Goal: Transaction & Acquisition: Book appointment/travel/reservation

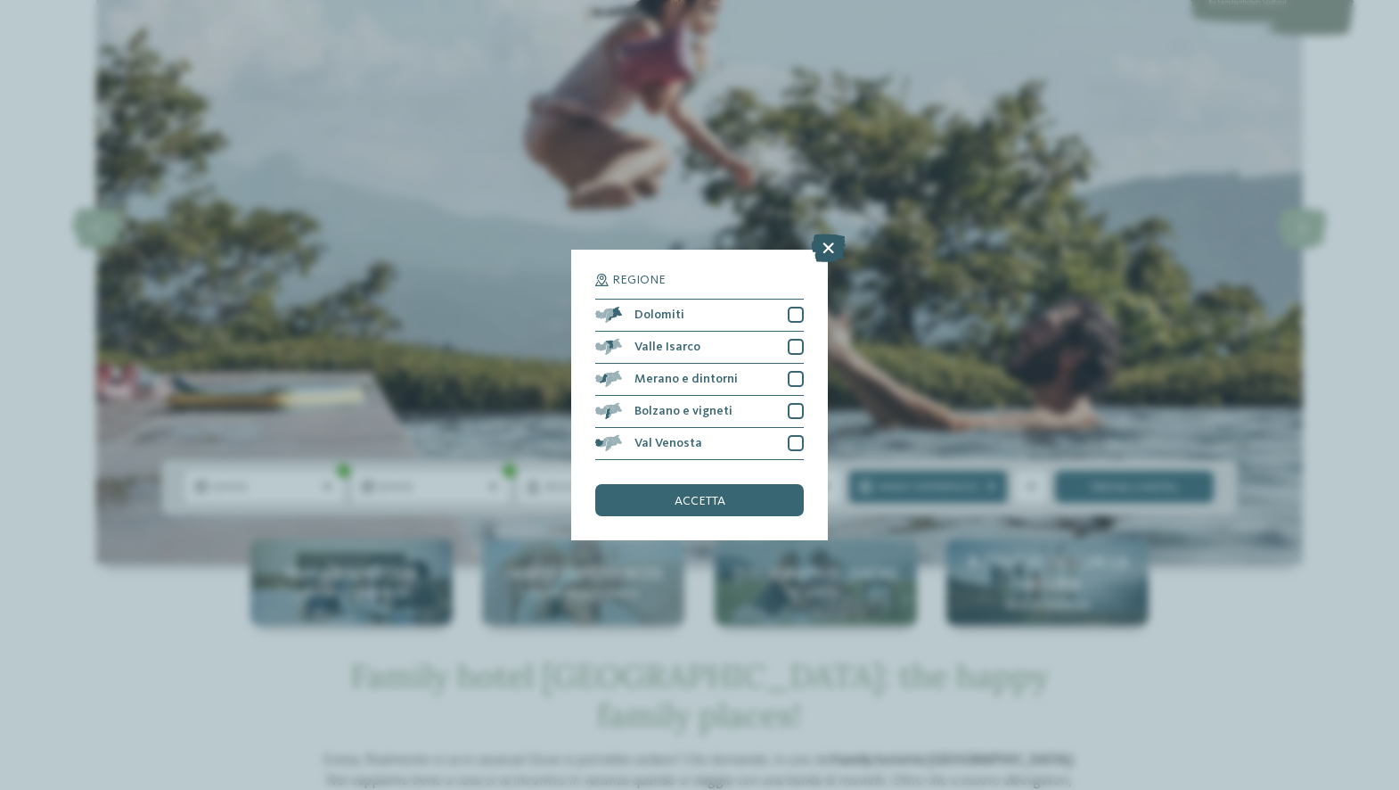
click at [823, 233] on icon at bounding box center [828, 247] width 35 height 29
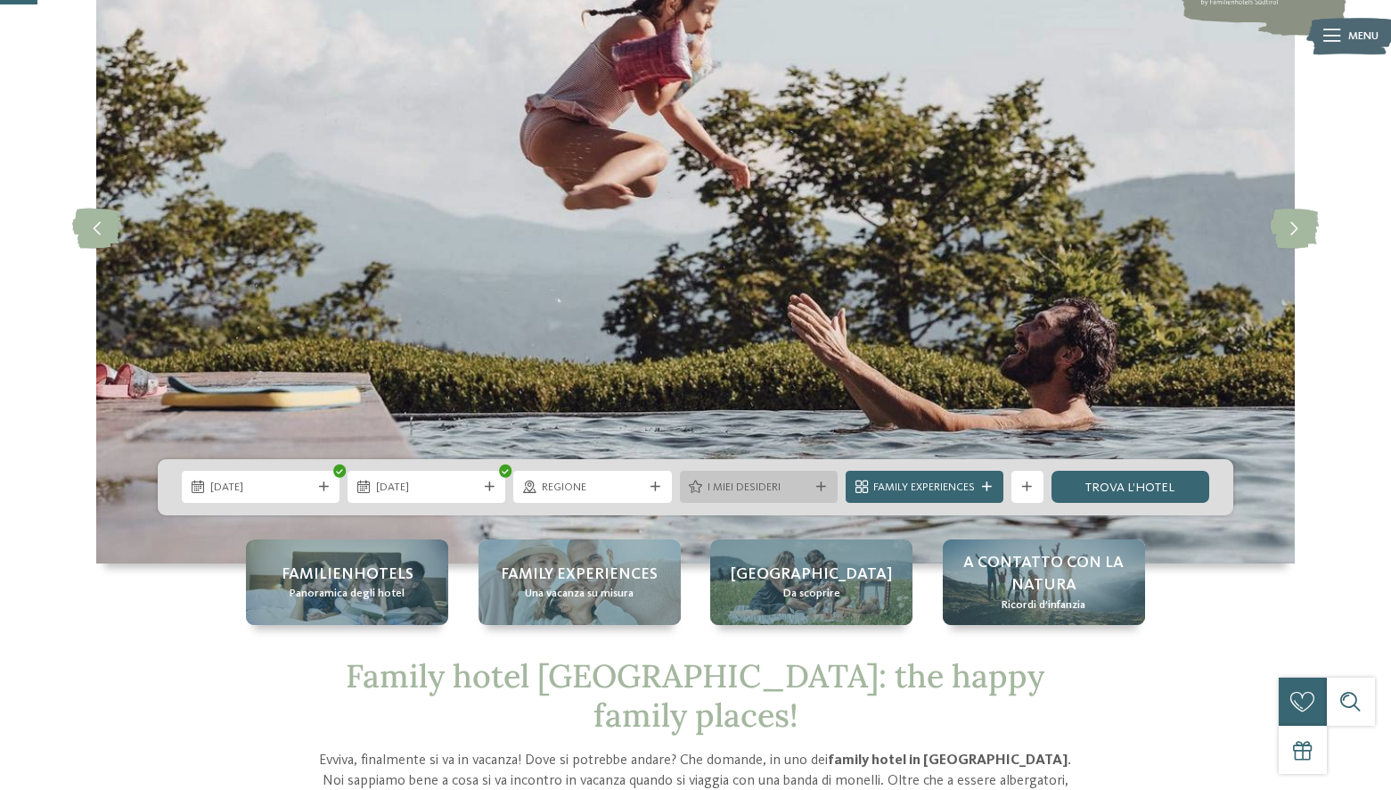
click at [752, 490] on span "I miei desideri" at bounding box center [759, 487] width 102 height 16
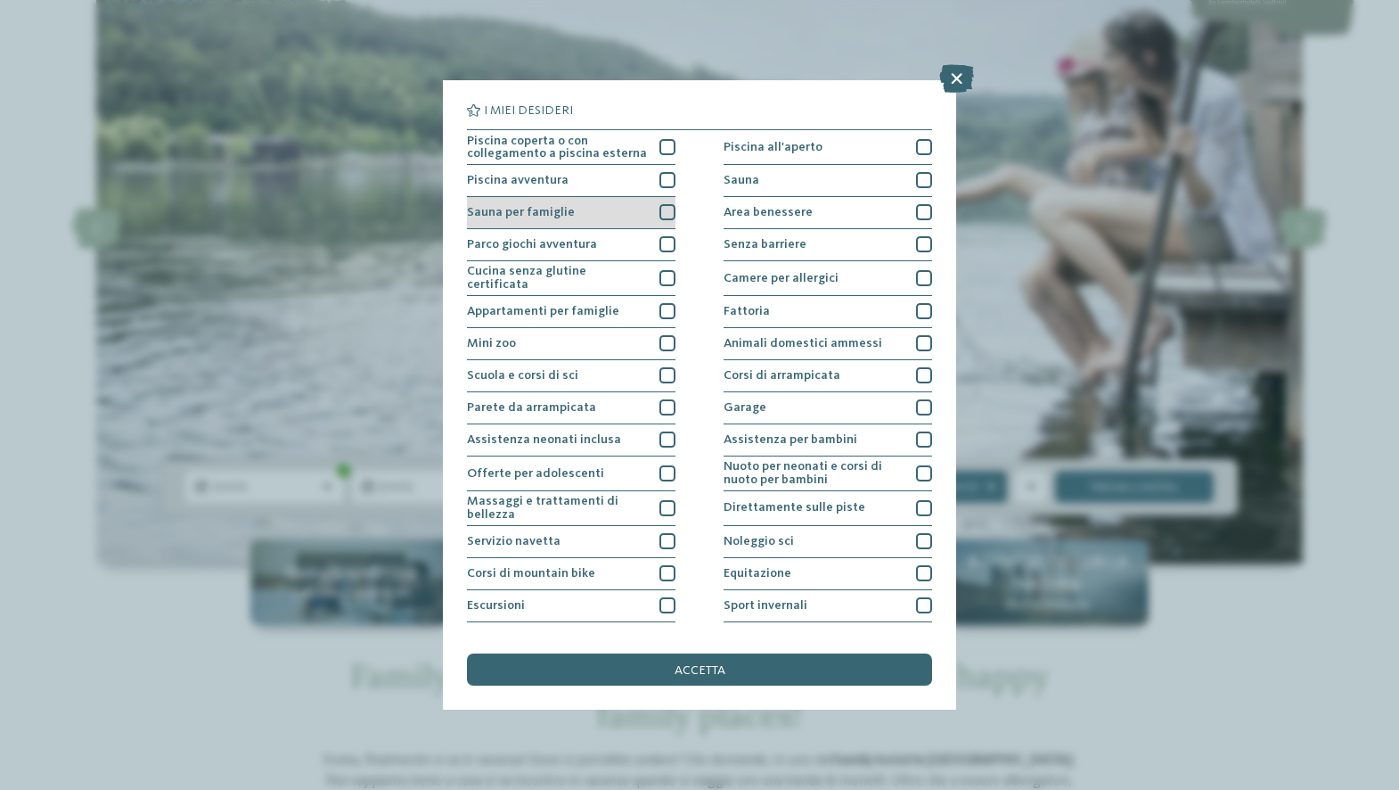
click at [663, 214] on div at bounding box center [667, 212] width 16 height 16
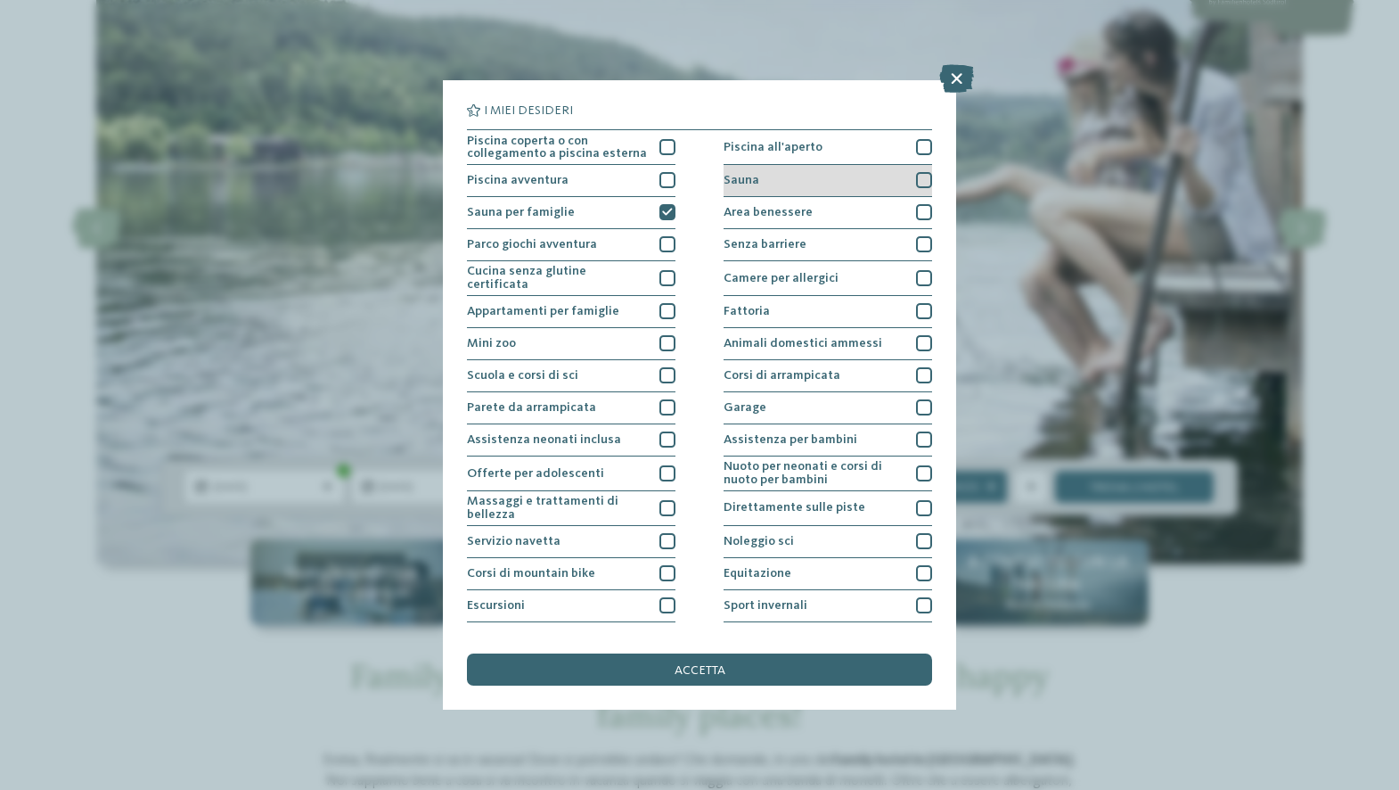
click at [916, 179] on div at bounding box center [924, 180] width 16 height 16
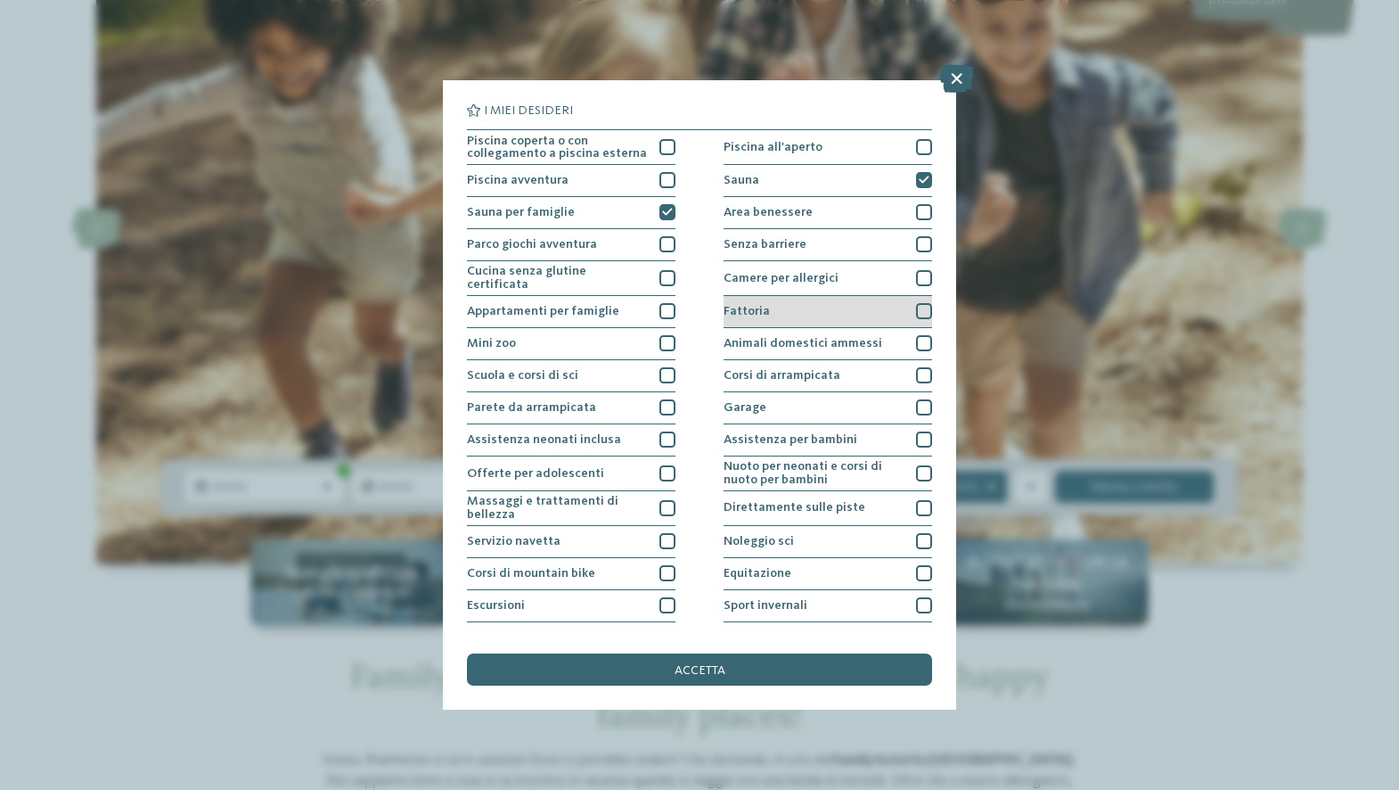
click at [855, 308] on div "Fattoria" at bounding box center [828, 312] width 209 height 32
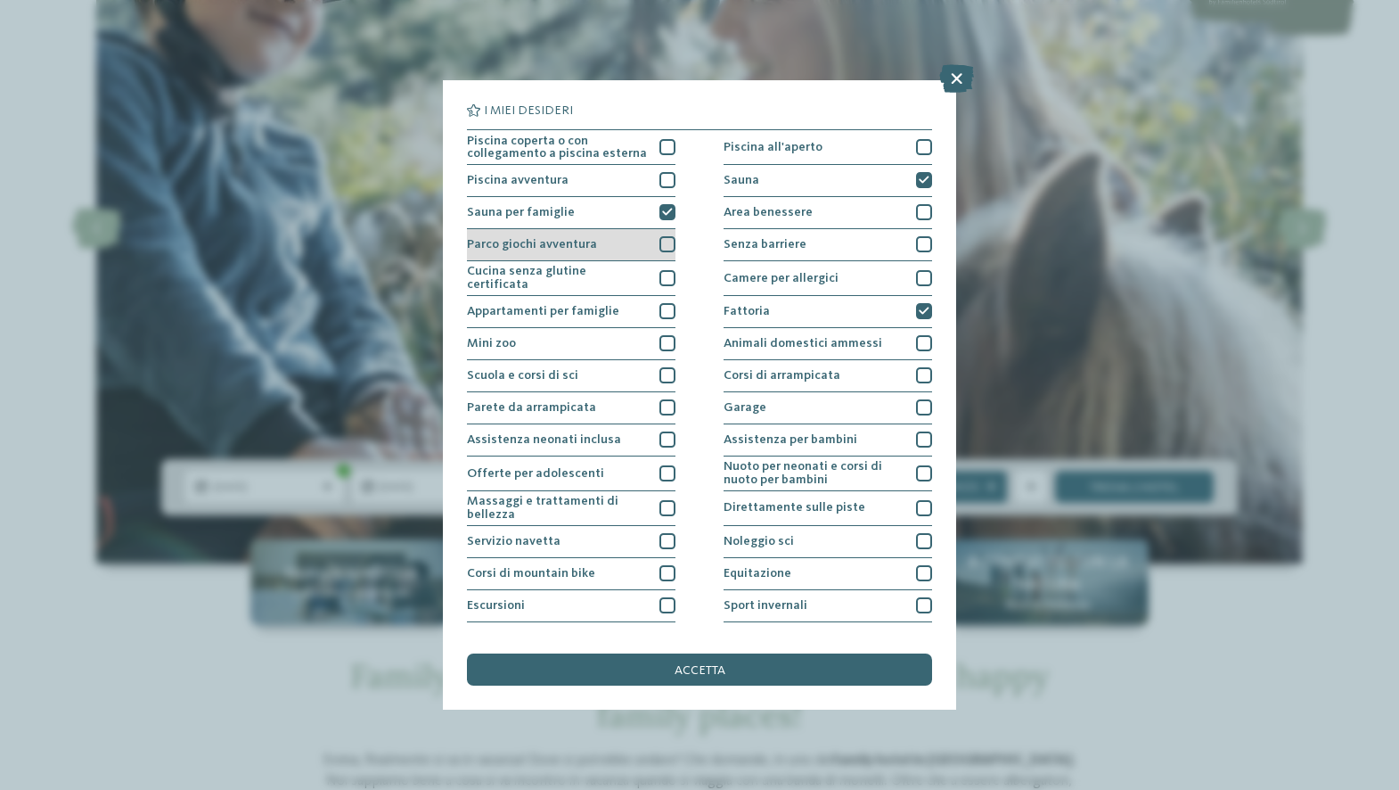
click at [651, 246] on div "Parco giochi avventura" at bounding box center [571, 245] width 209 height 32
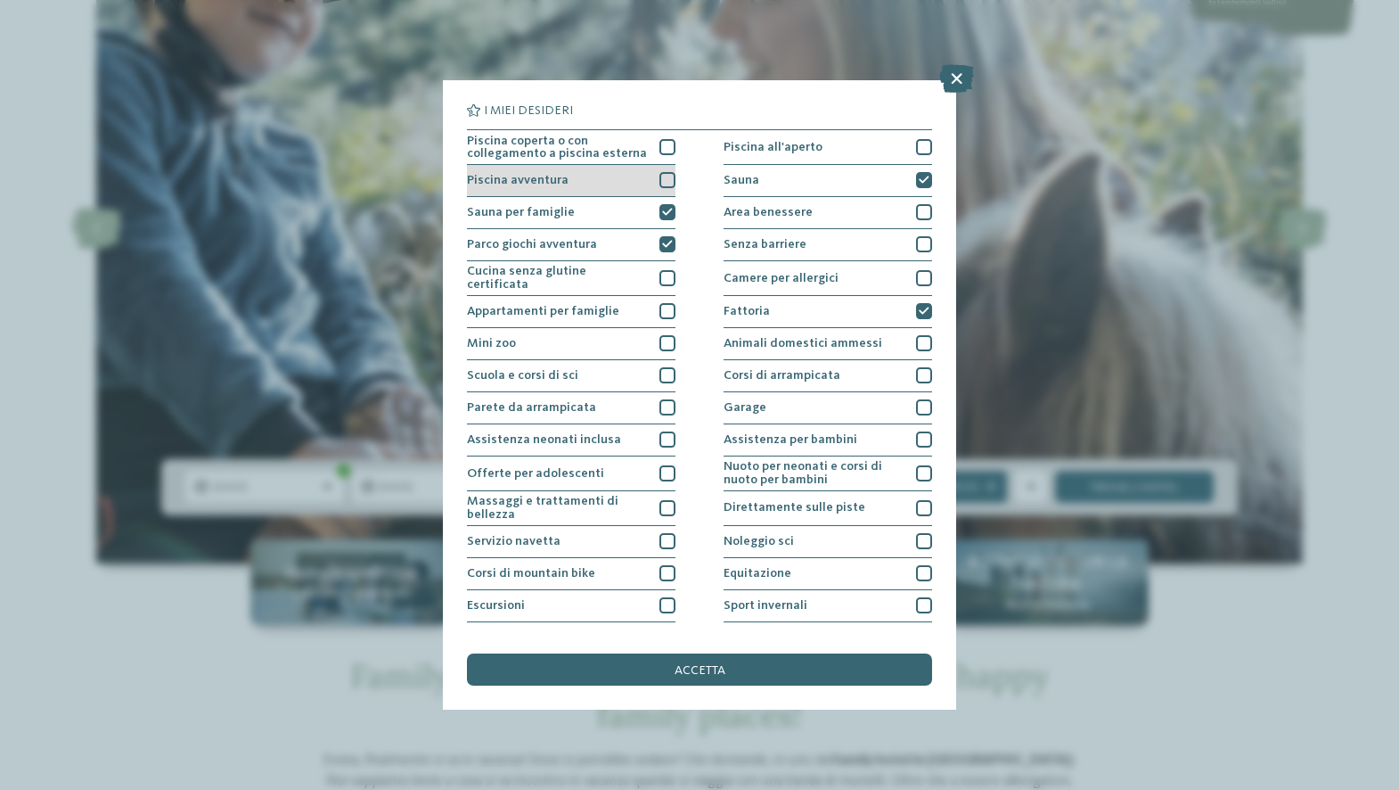
click at [654, 177] on div "Piscina avventura" at bounding box center [571, 181] width 209 height 32
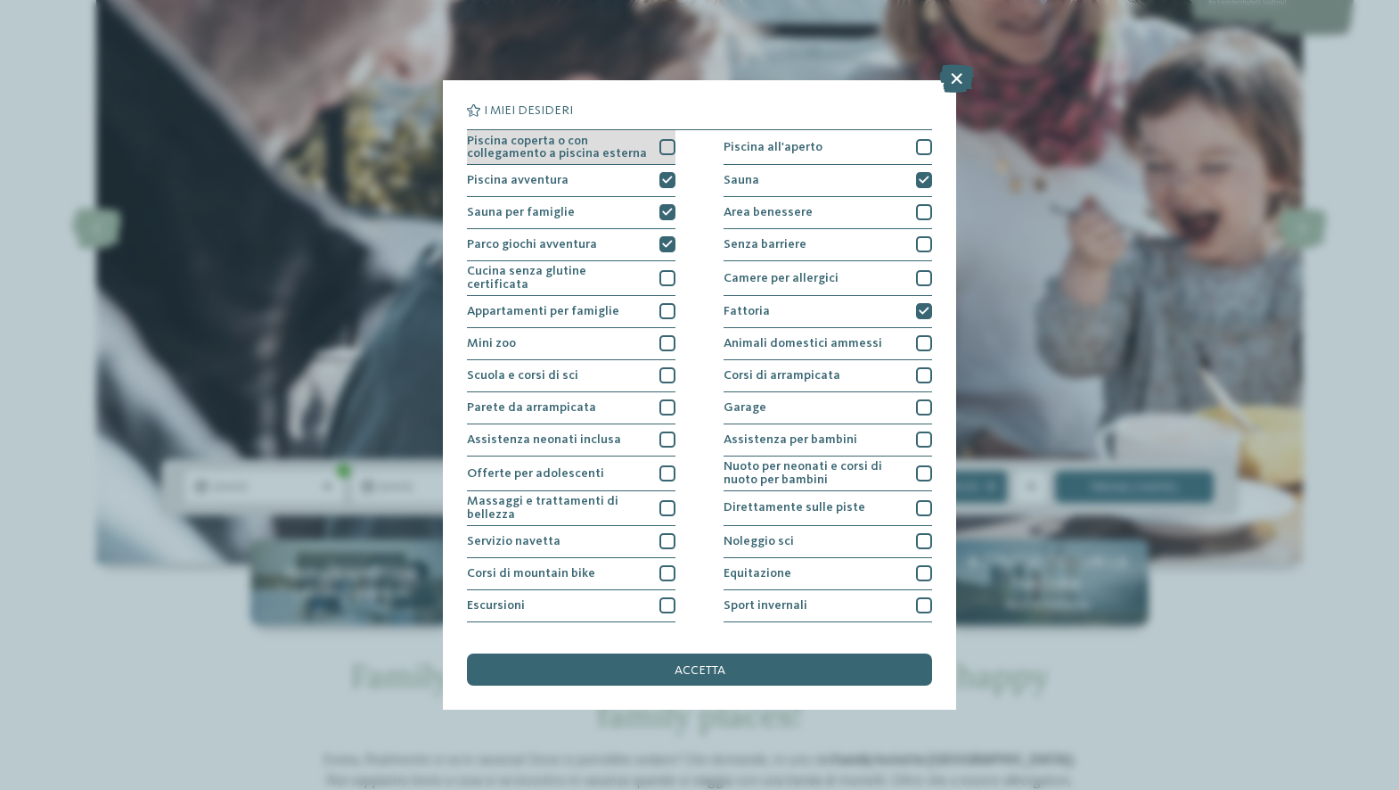
click at [652, 151] on div "Piscina coperta o con collegamento a piscina esterna" at bounding box center [571, 147] width 209 height 35
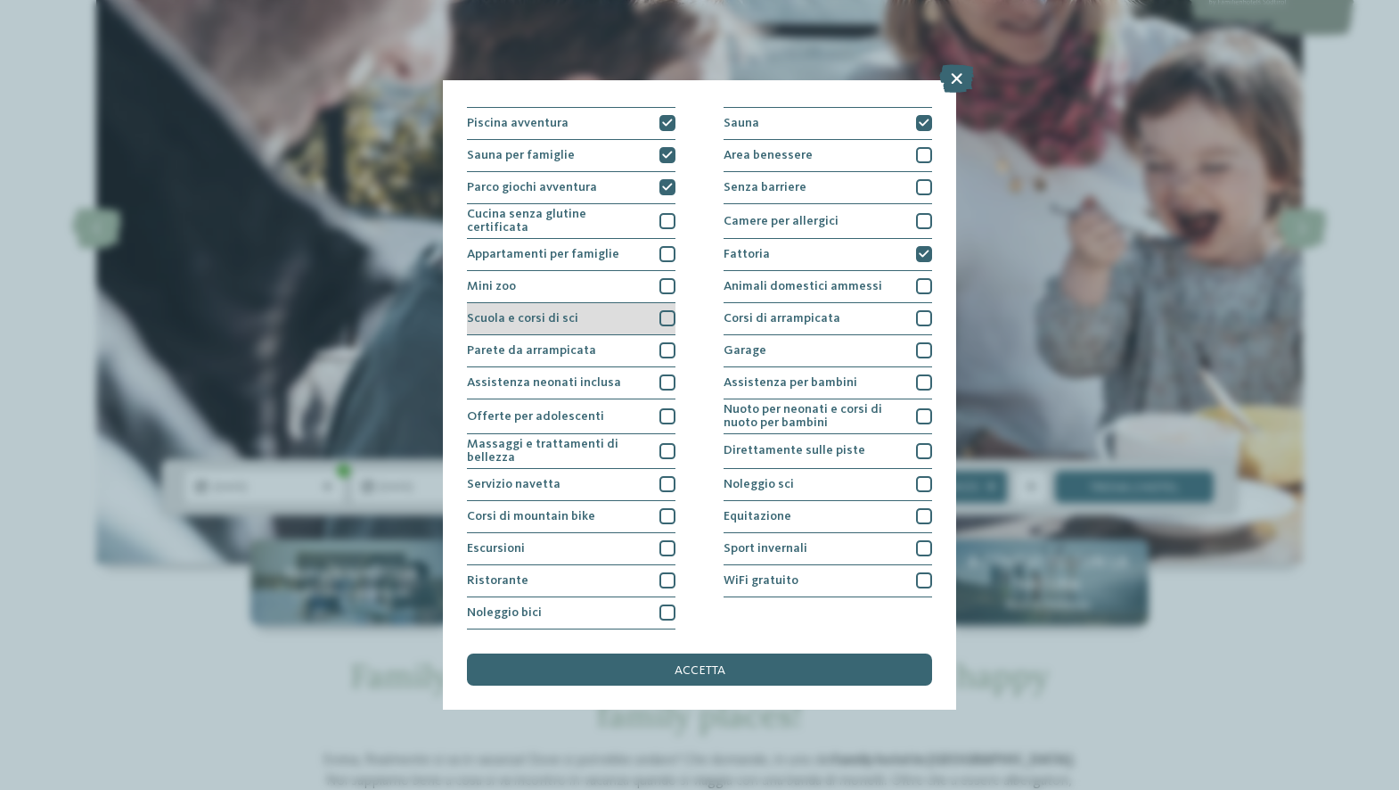
scroll to position [116, 0]
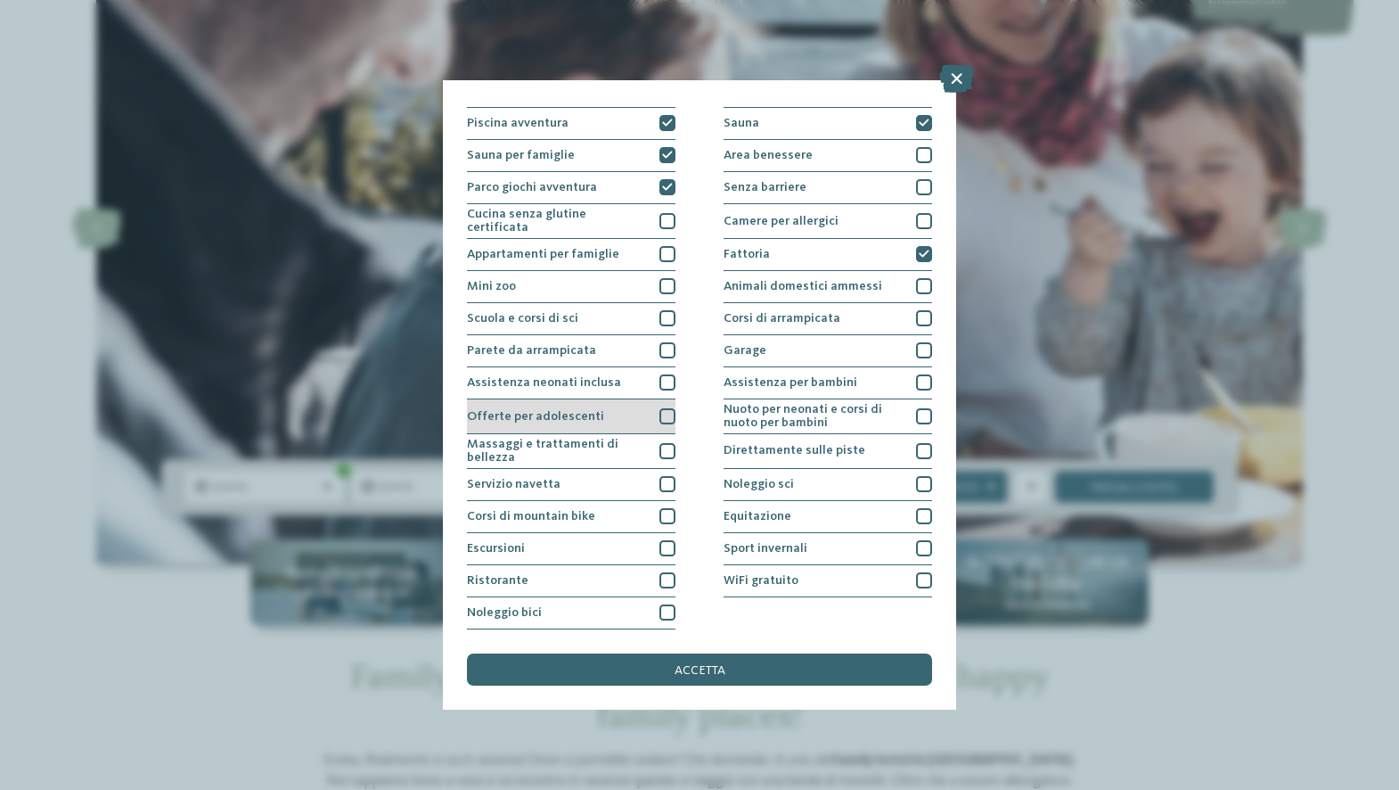
click at [651, 399] on div "Offerte per adolescenti" at bounding box center [571, 416] width 209 height 35
click at [654, 434] on div "Massaggi e trattamenti di bellezza" at bounding box center [571, 451] width 209 height 35
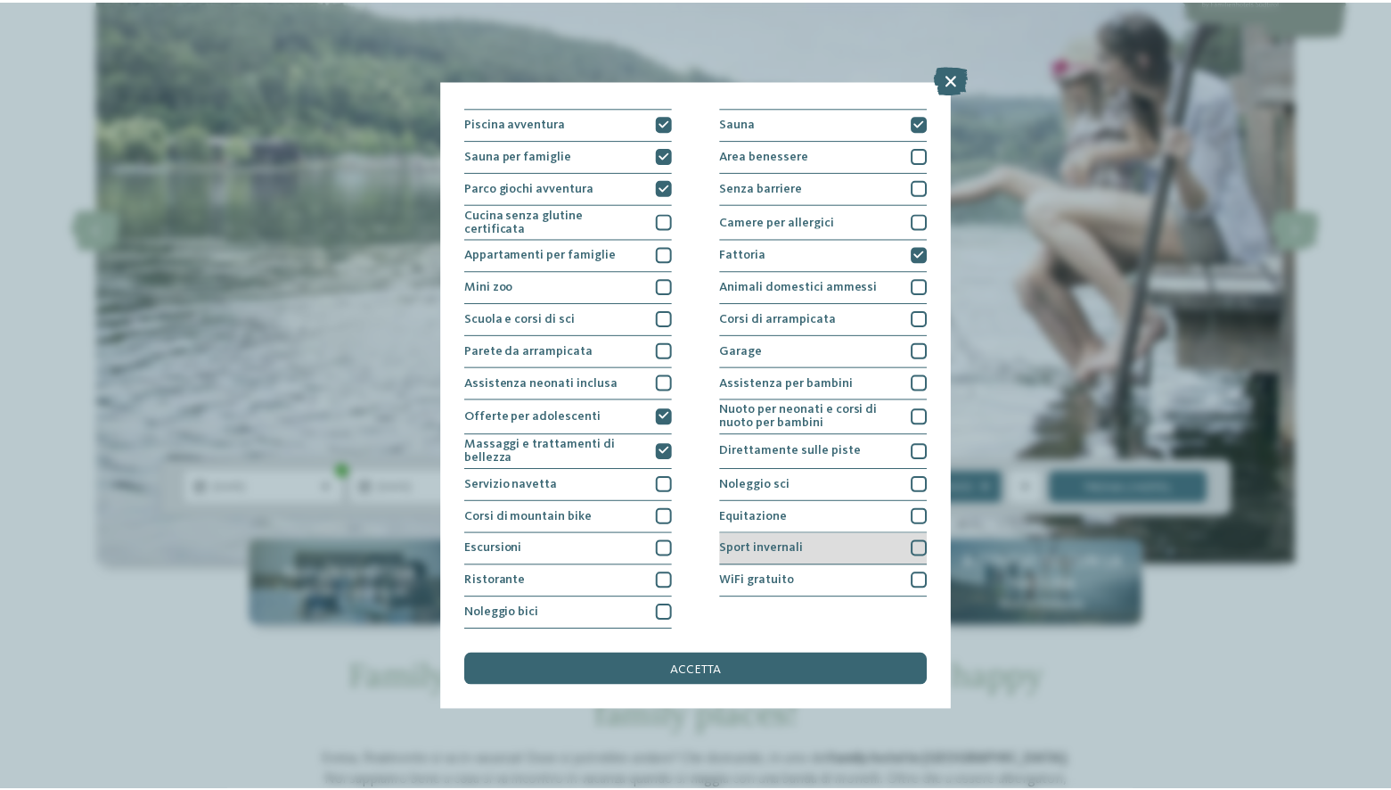
scroll to position [212, 0]
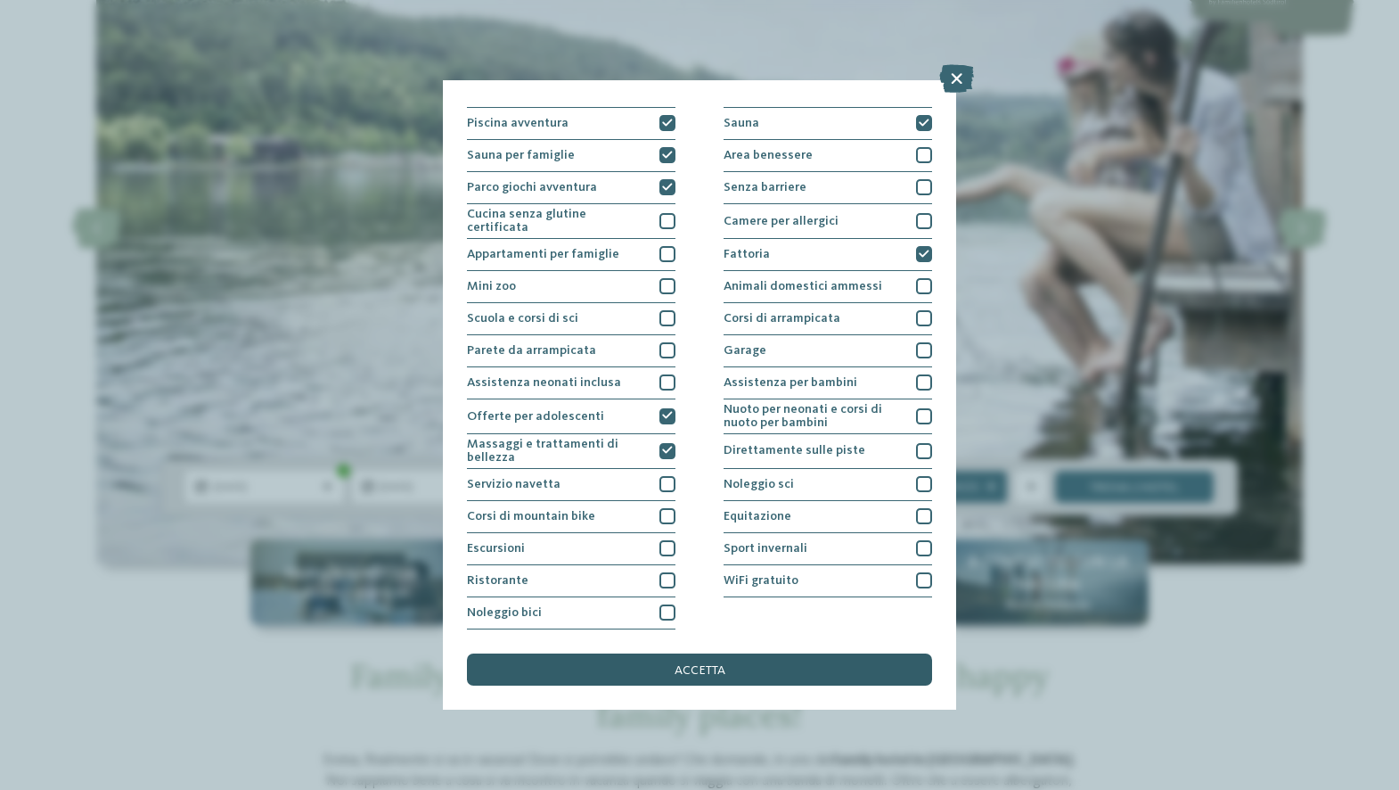
click at [620, 653] on div "accetta" at bounding box center [699, 669] width 465 height 32
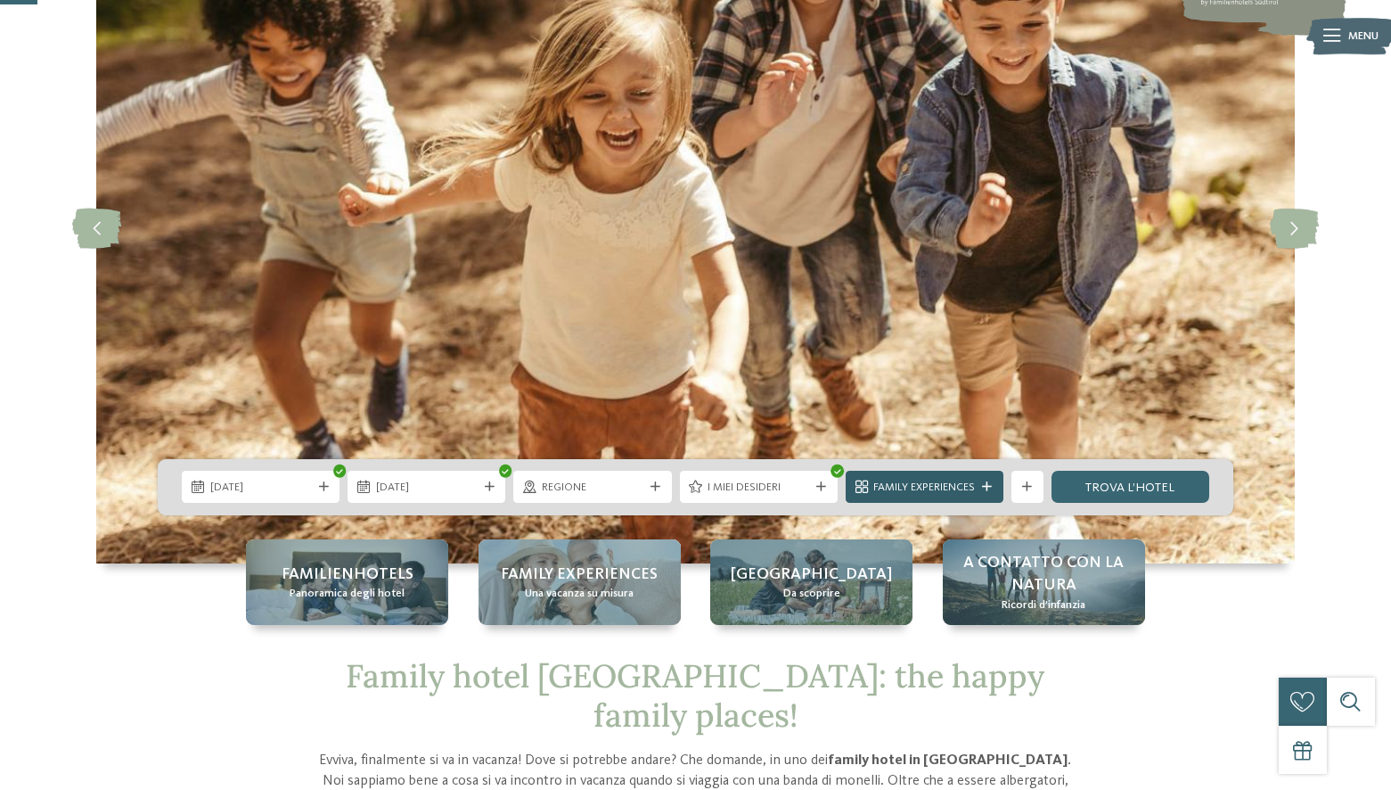
click at [988, 488] on icon at bounding box center [987, 487] width 10 height 10
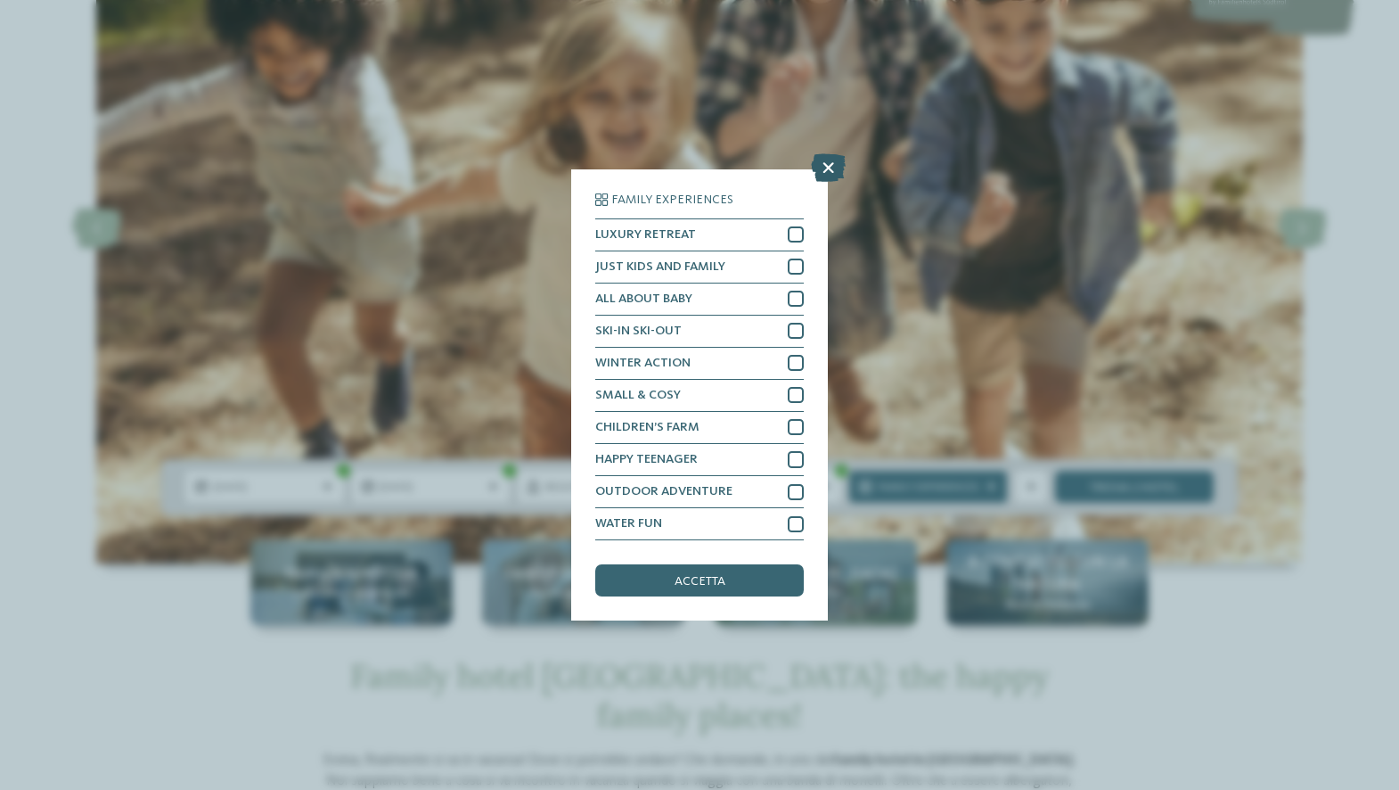
click at [830, 153] on icon at bounding box center [828, 167] width 35 height 29
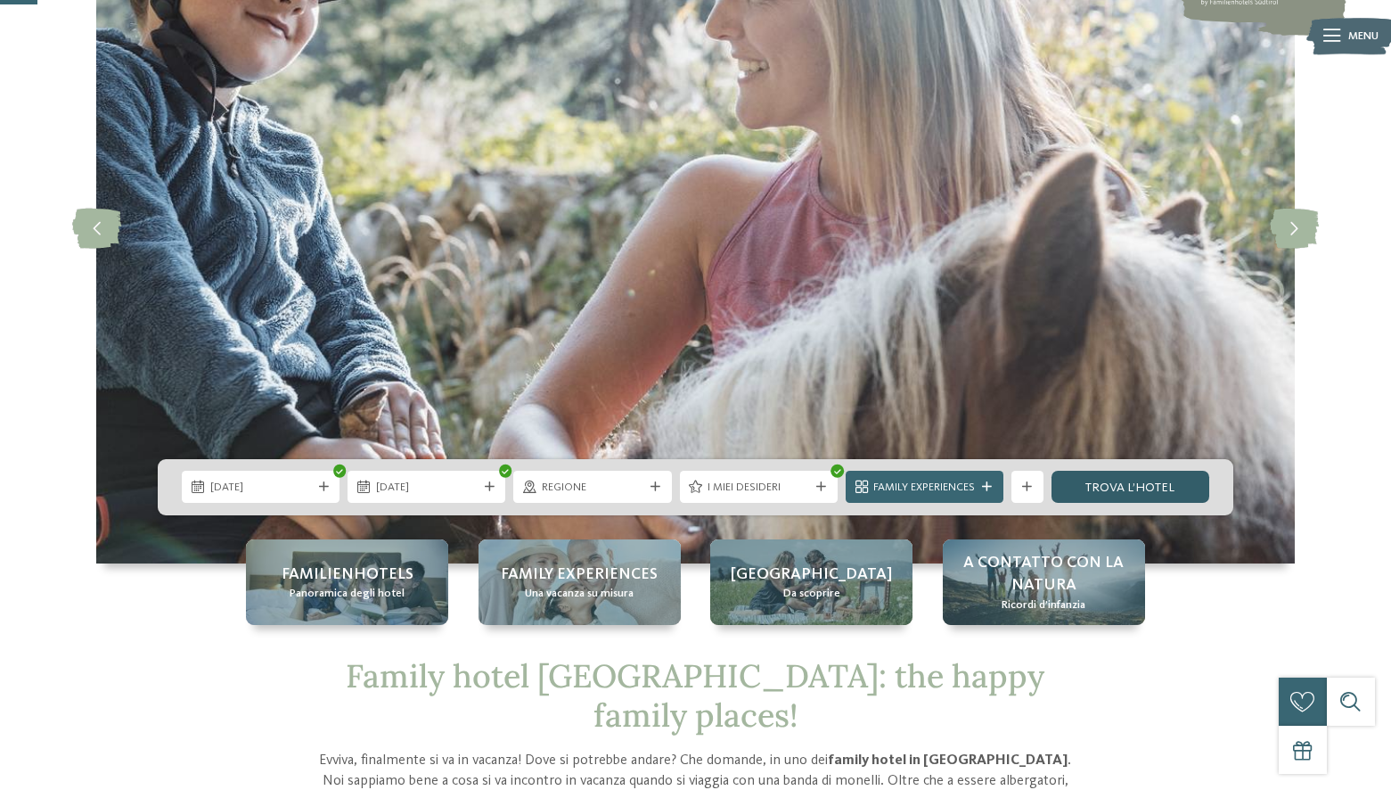
click at [1111, 487] on link "trova l’hotel" at bounding box center [1131, 487] width 158 height 32
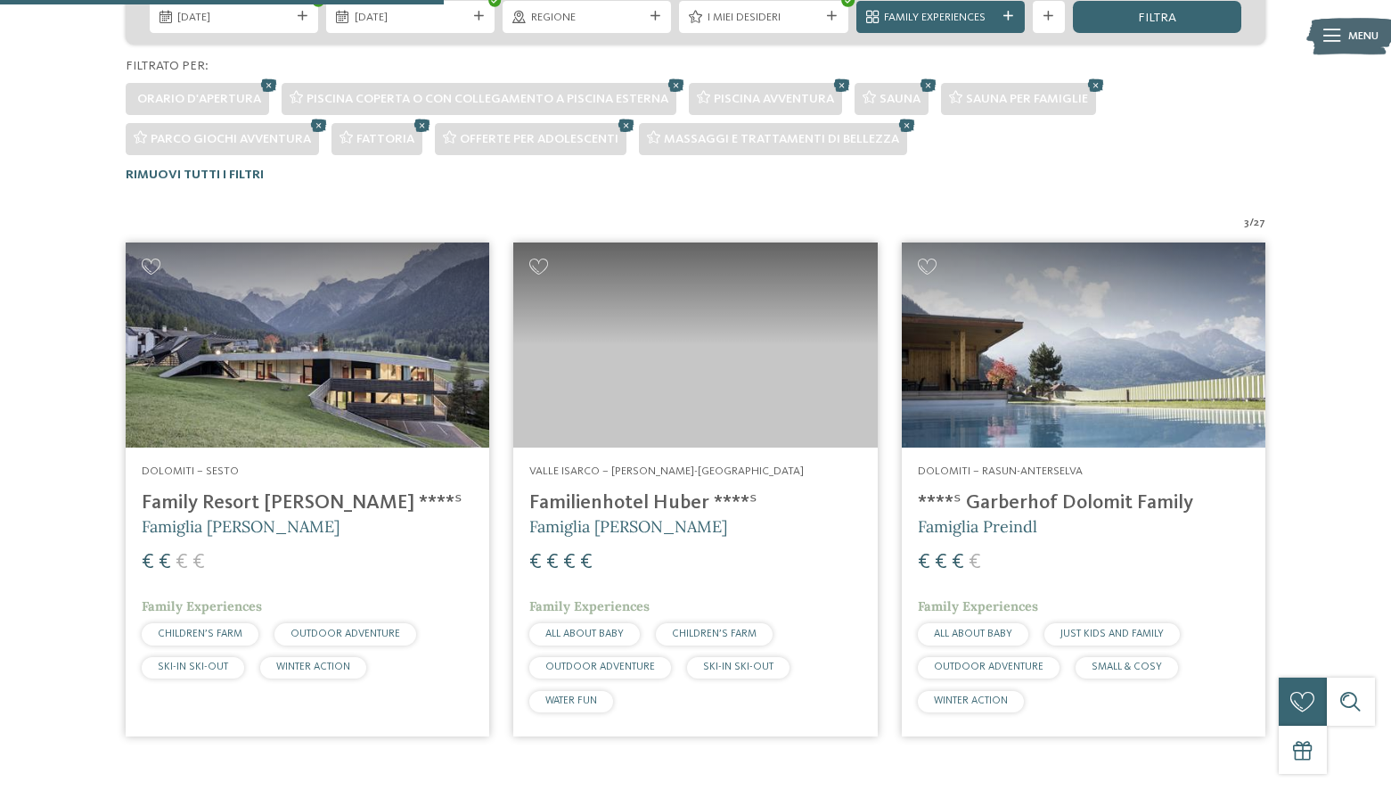
scroll to position [427, 0]
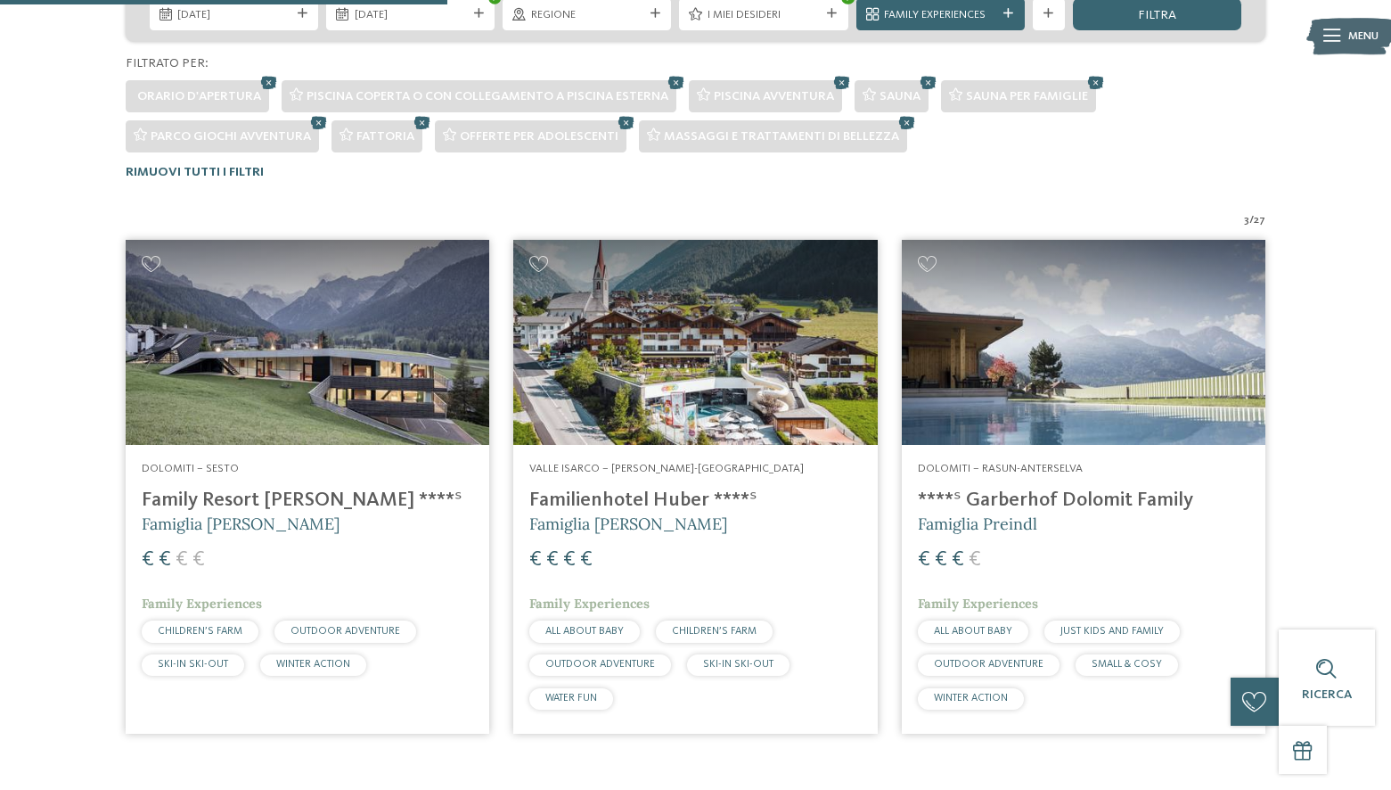
click at [335, 354] on img at bounding box center [308, 342] width 364 height 205
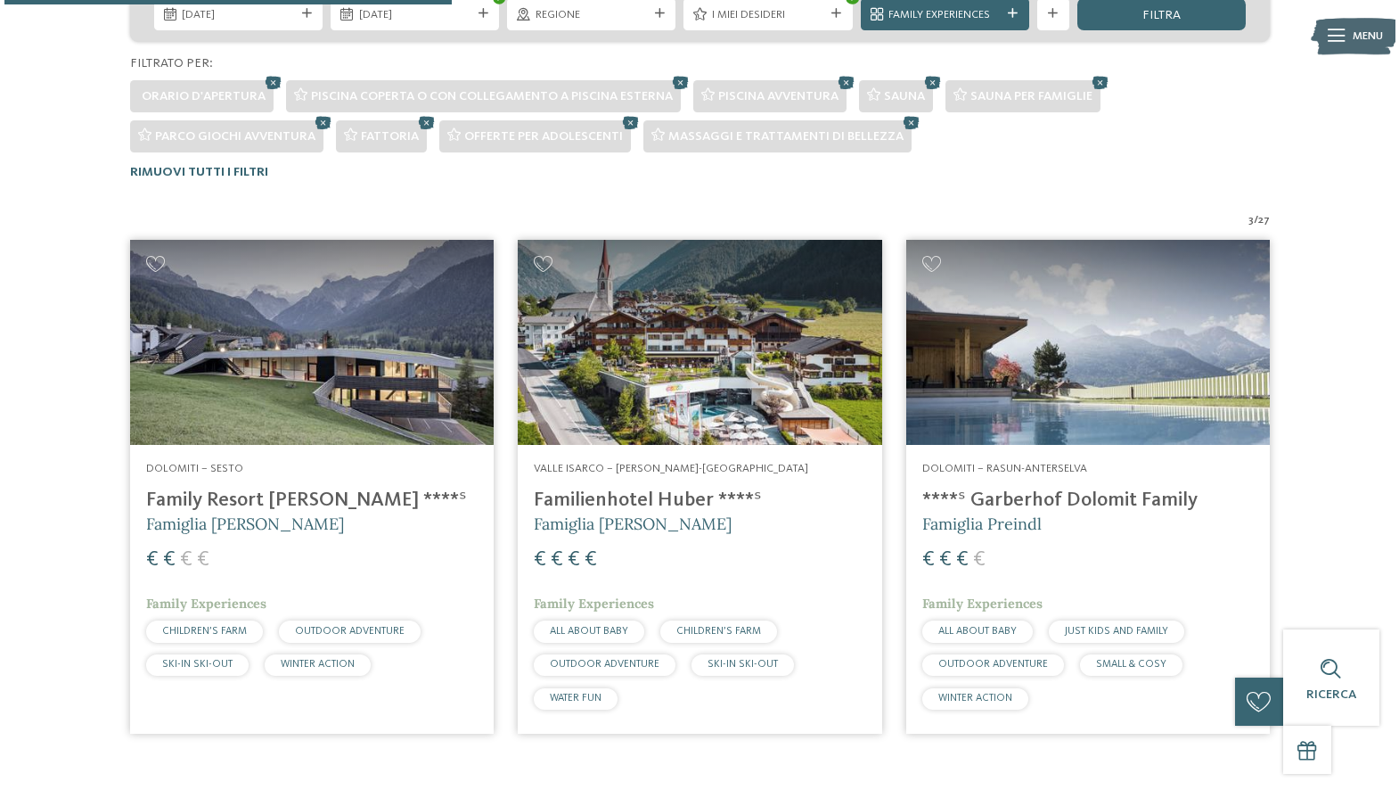
scroll to position [0, 0]
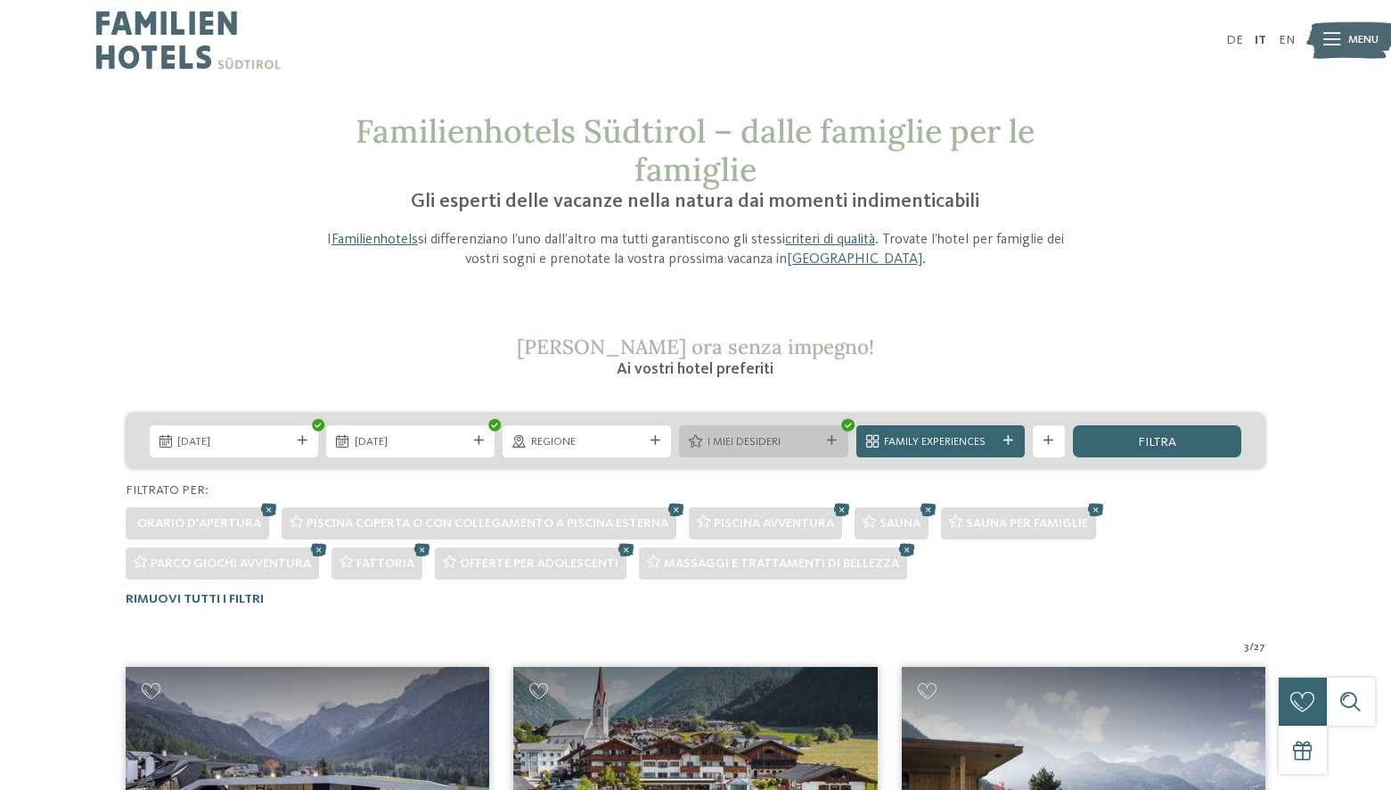
click at [832, 432] on div "I miei desideri" at bounding box center [763, 441] width 168 height 32
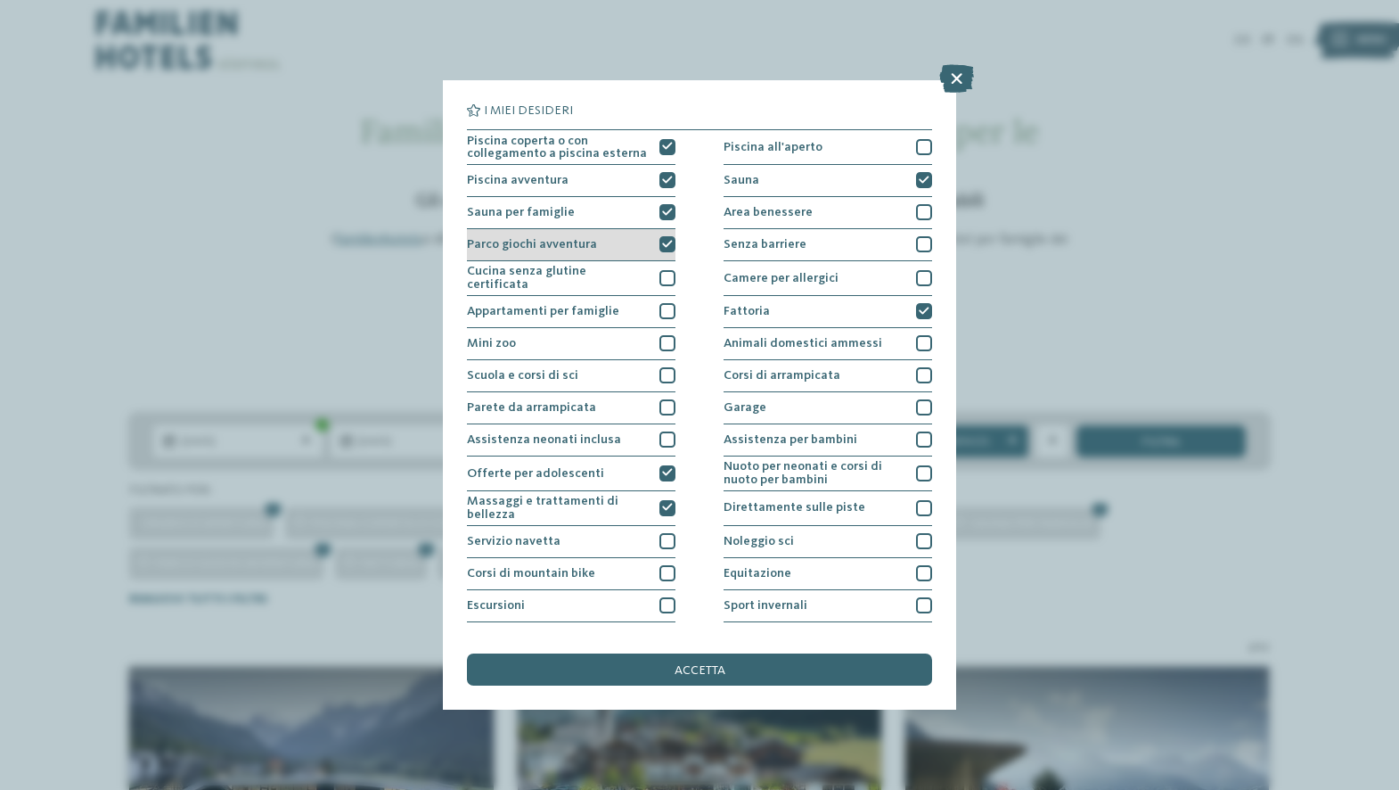
click at [629, 242] on div "Parco giochi avventura" at bounding box center [571, 245] width 209 height 32
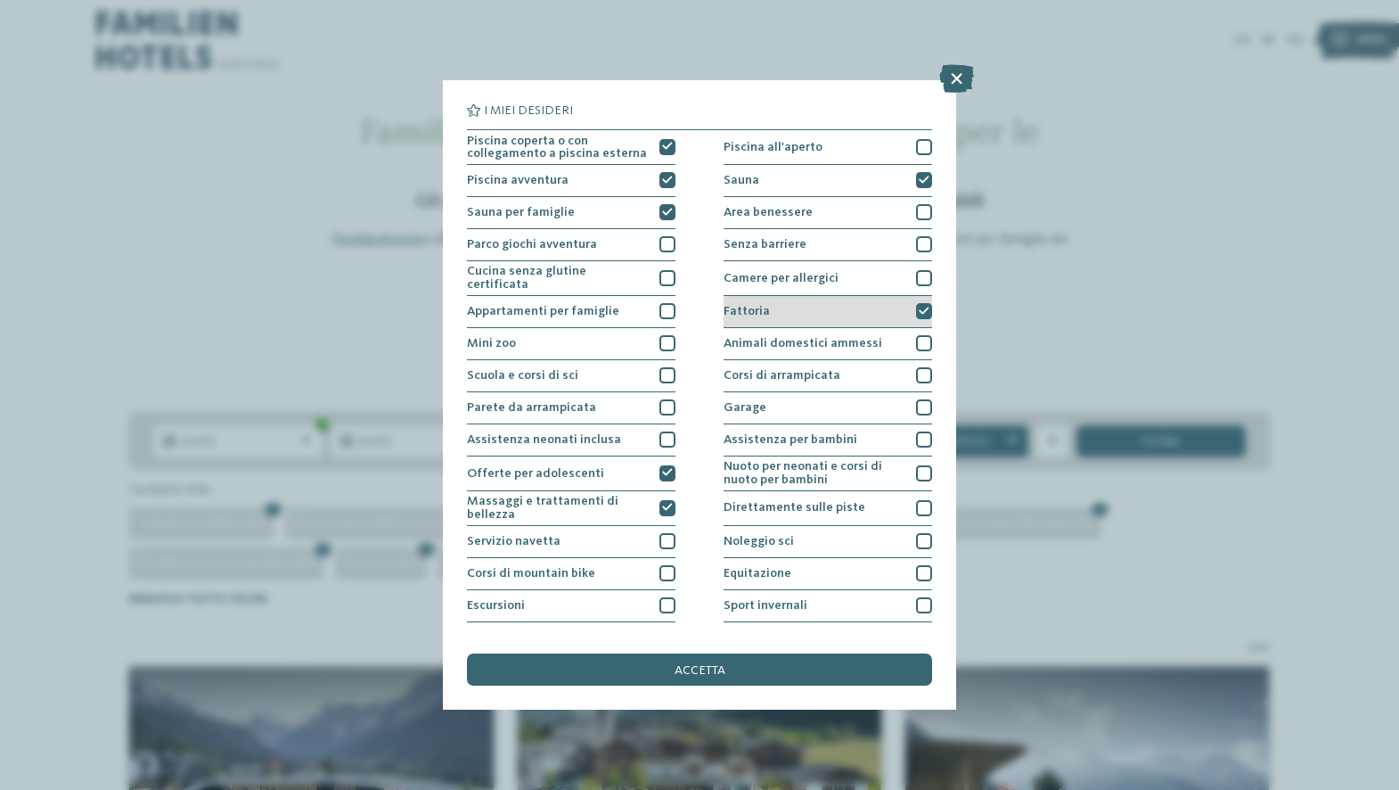
click at [839, 297] on div "Fattoria" at bounding box center [828, 312] width 209 height 32
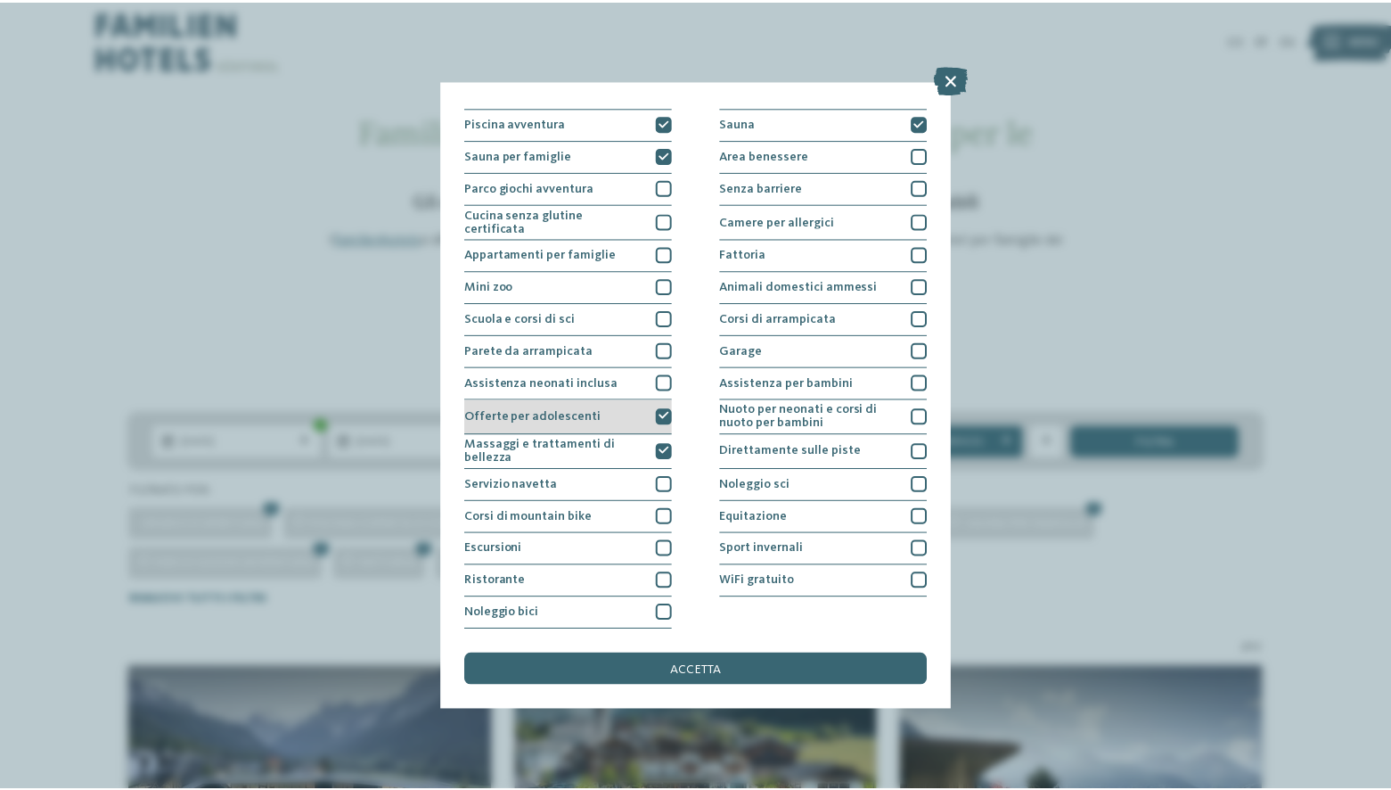
scroll to position [83, 0]
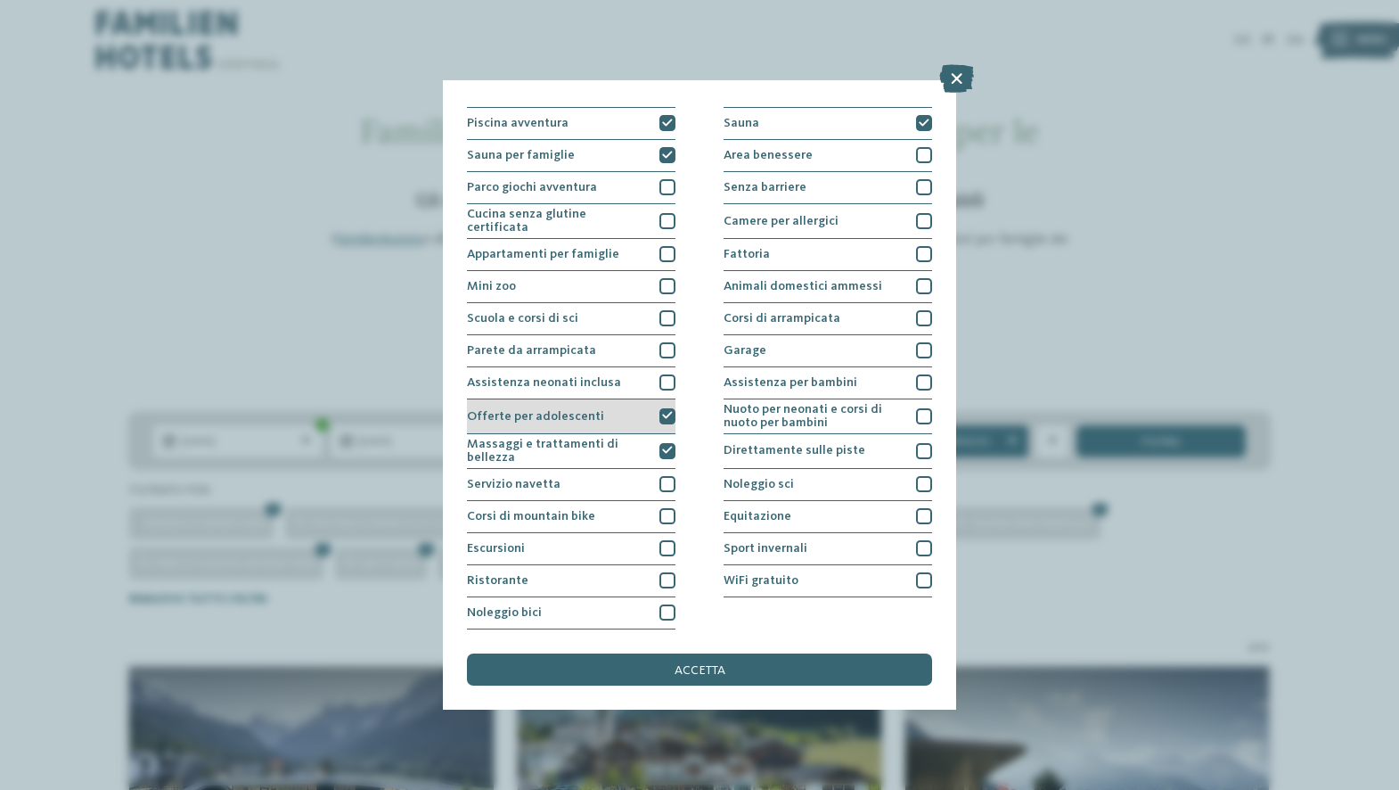
click at [580, 410] on span "Offerte per adolescenti" at bounding box center [535, 416] width 137 height 12
click at [559, 438] on span "Massaggi e trattamenti di bellezza" at bounding box center [557, 451] width 181 height 26
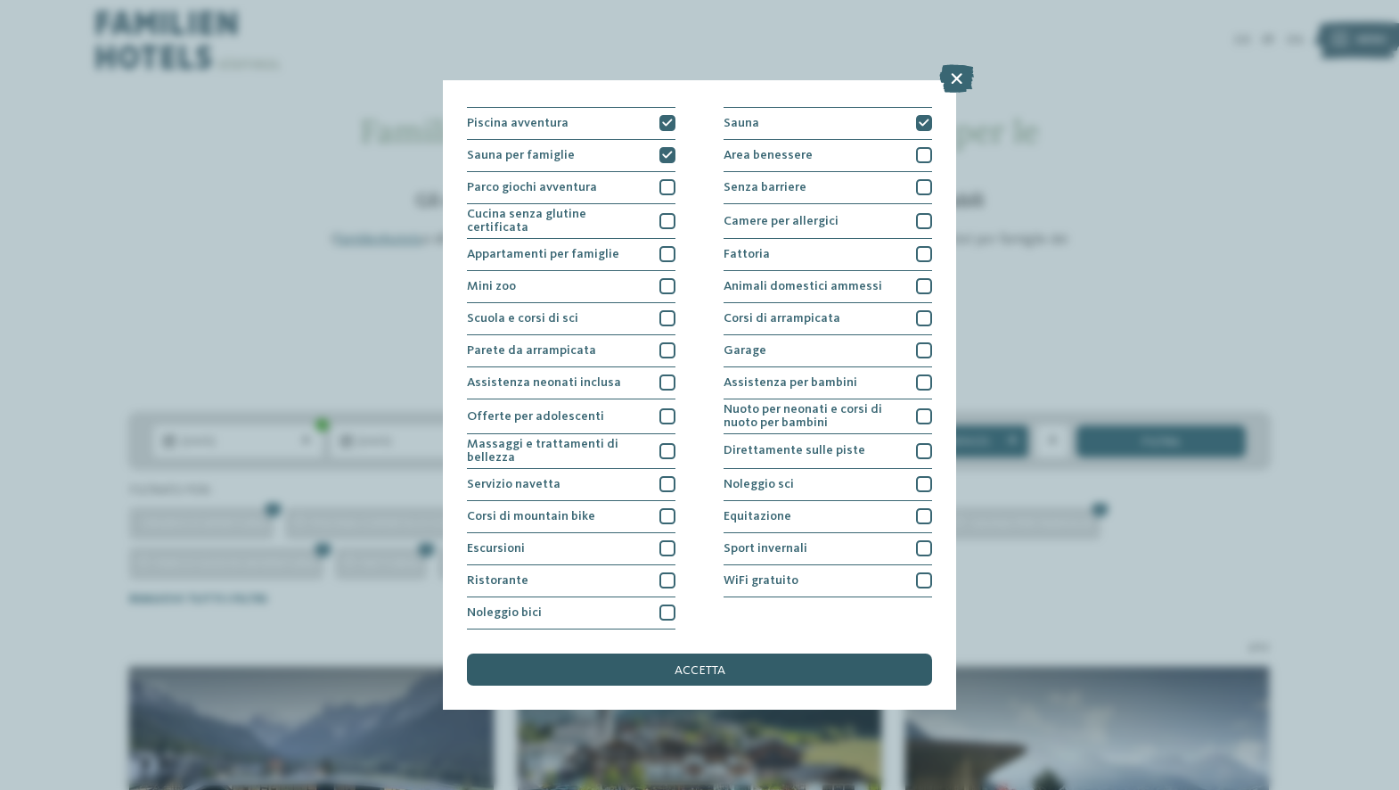
click at [671, 653] on div "accetta" at bounding box center [699, 669] width 465 height 32
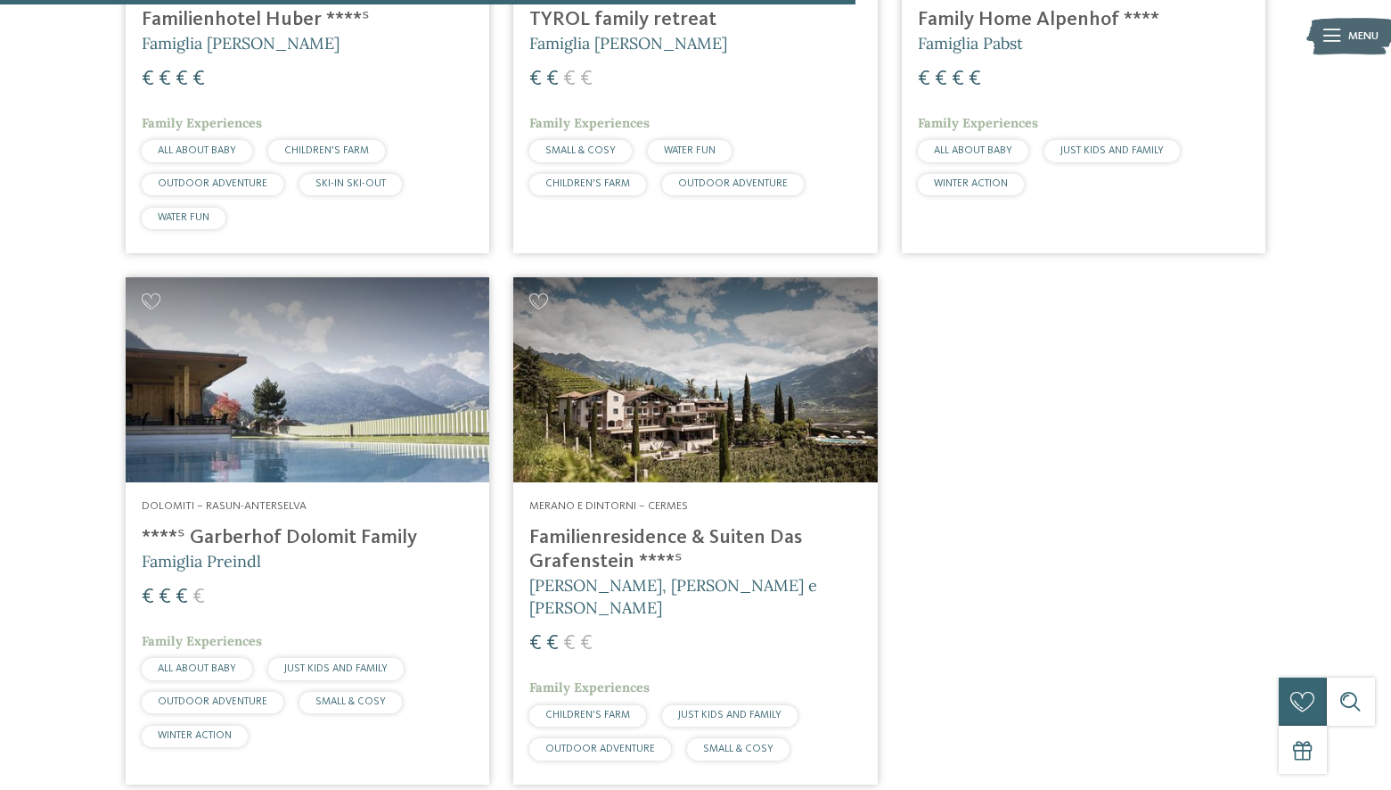
scroll to position [921, 0]
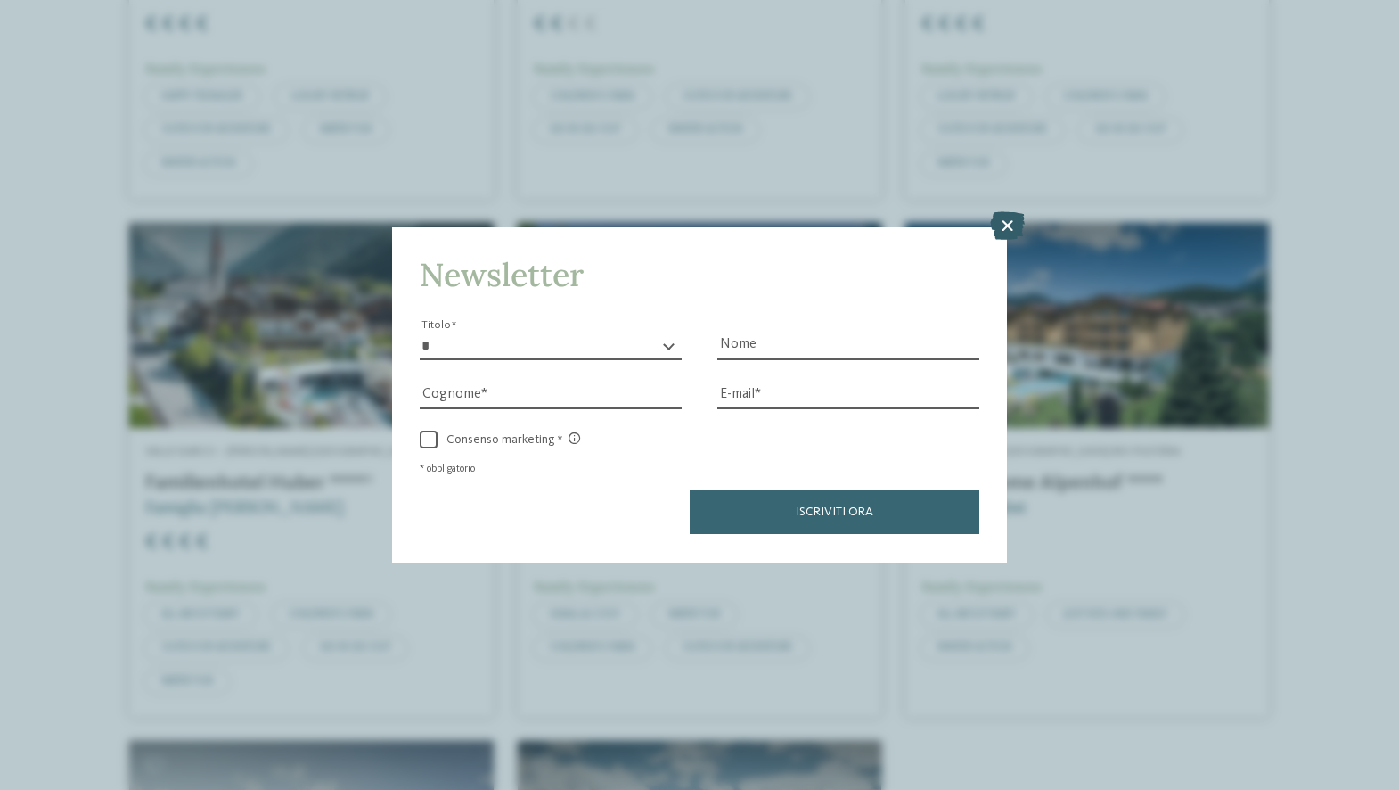
click at [1015, 212] on icon at bounding box center [1007, 226] width 35 height 29
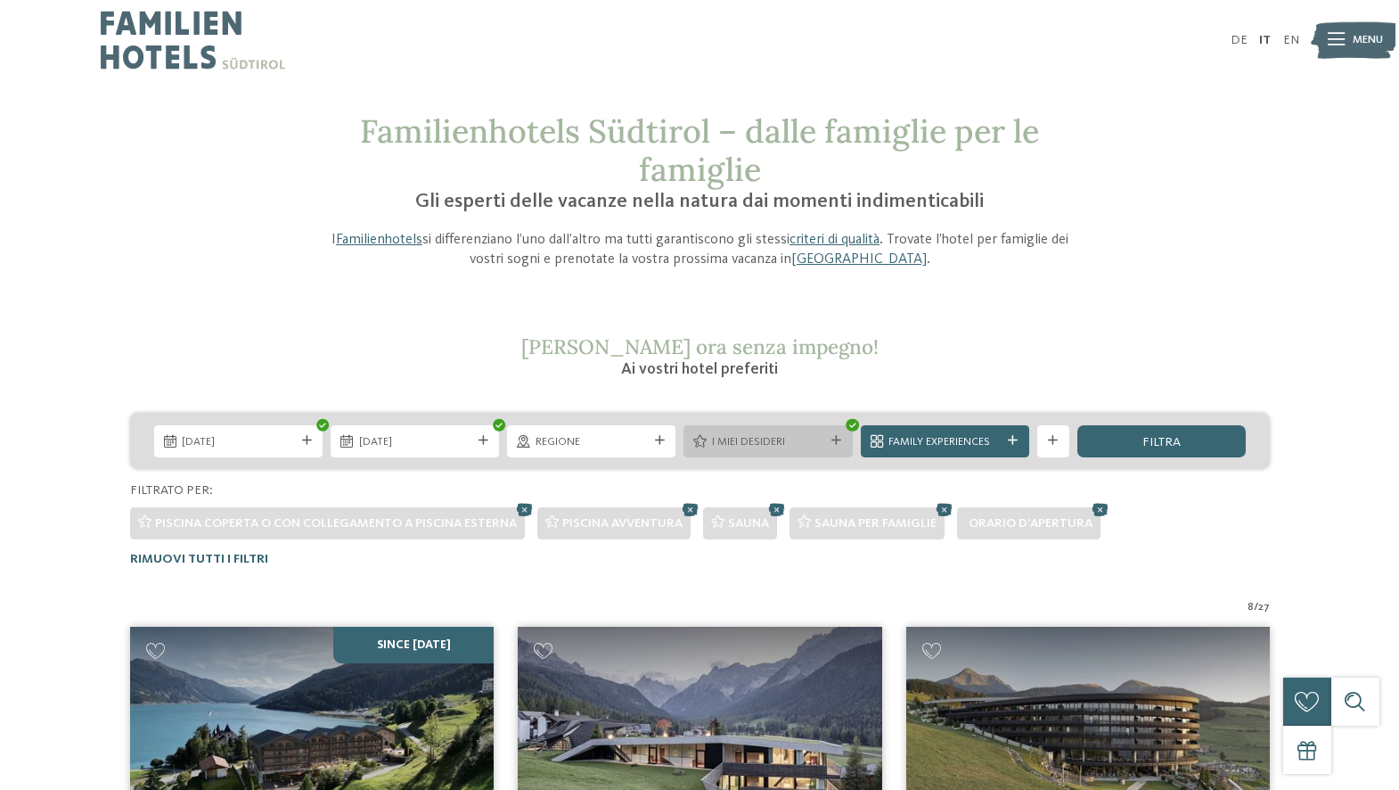
scroll to position [0, 0]
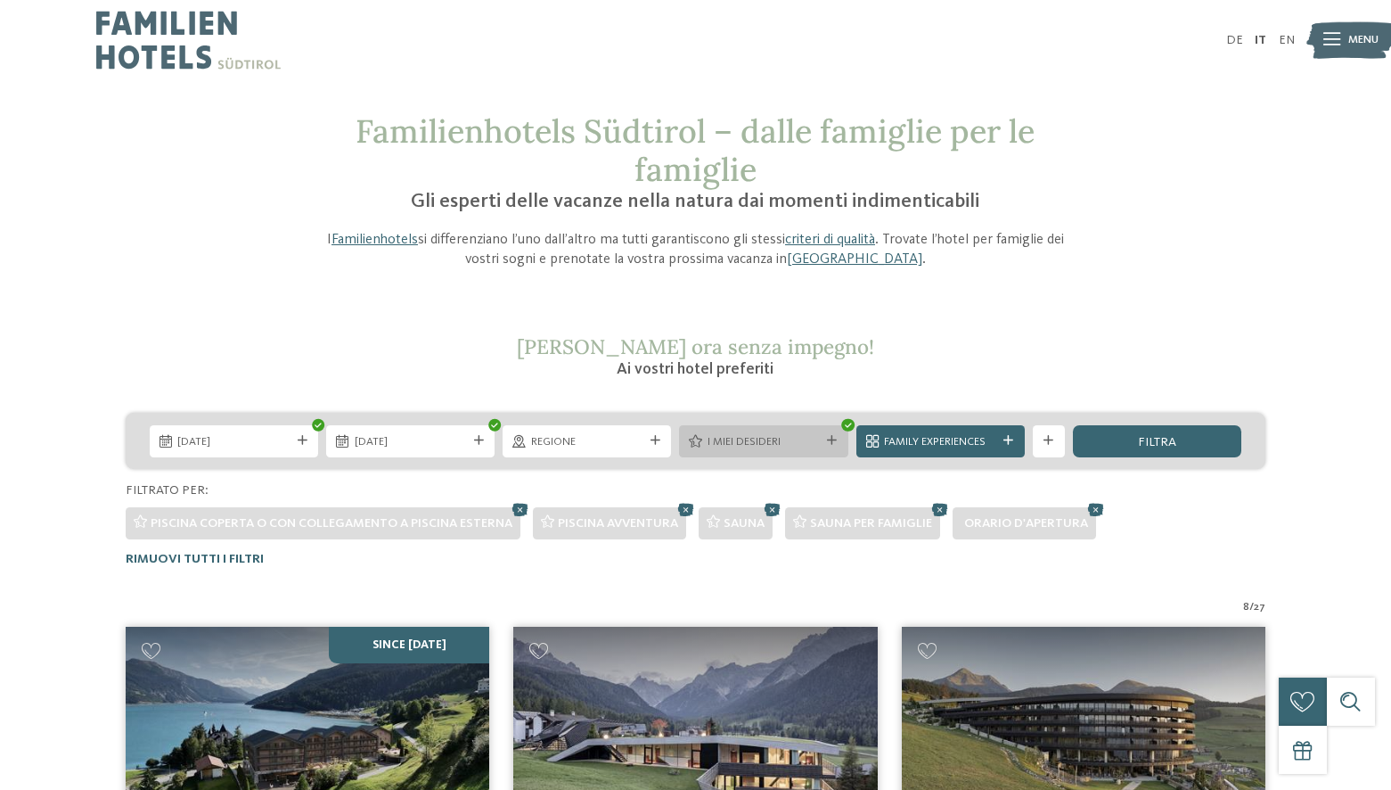
click at [814, 429] on div "I miei desideri" at bounding box center [763, 441] width 168 height 32
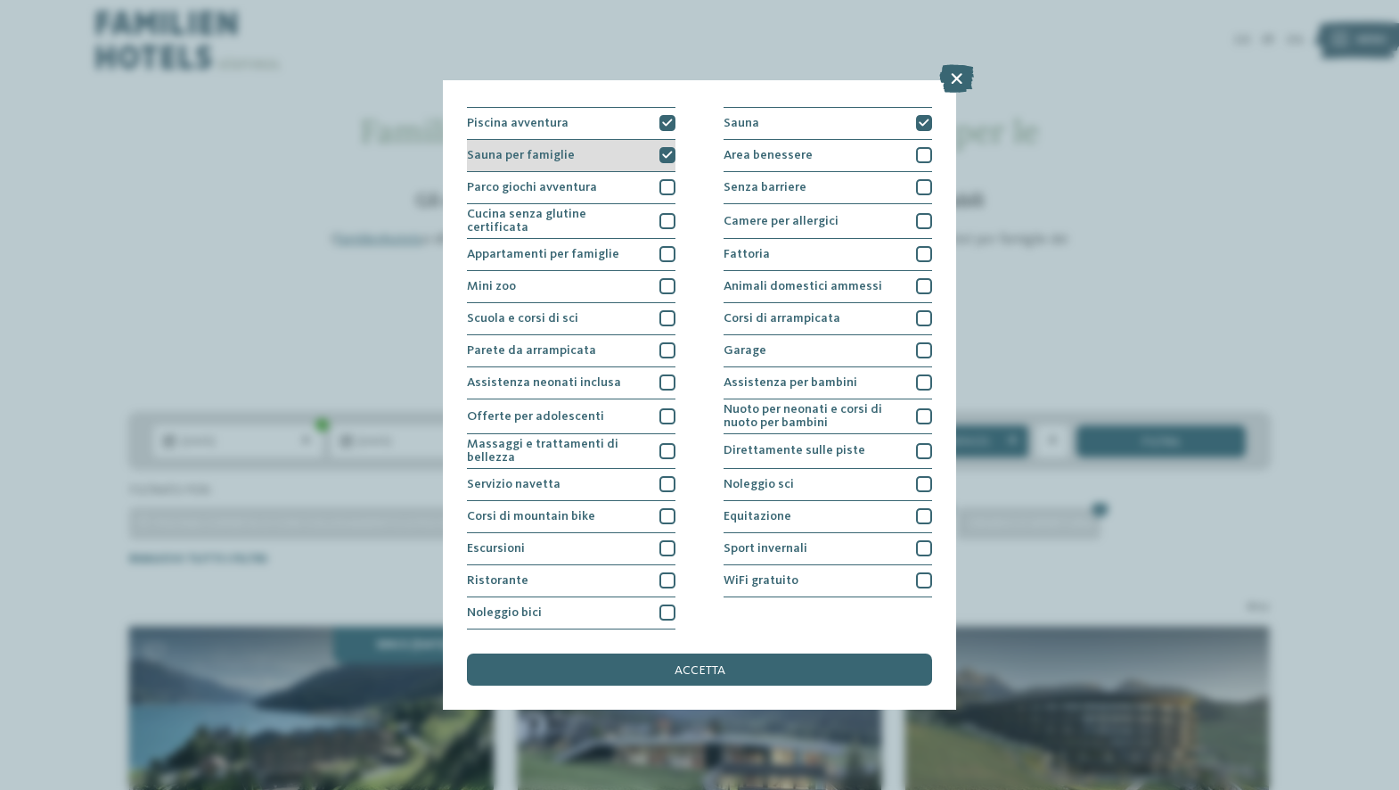
click at [650, 140] on div "Sauna per famiglie" at bounding box center [571, 156] width 209 height 32
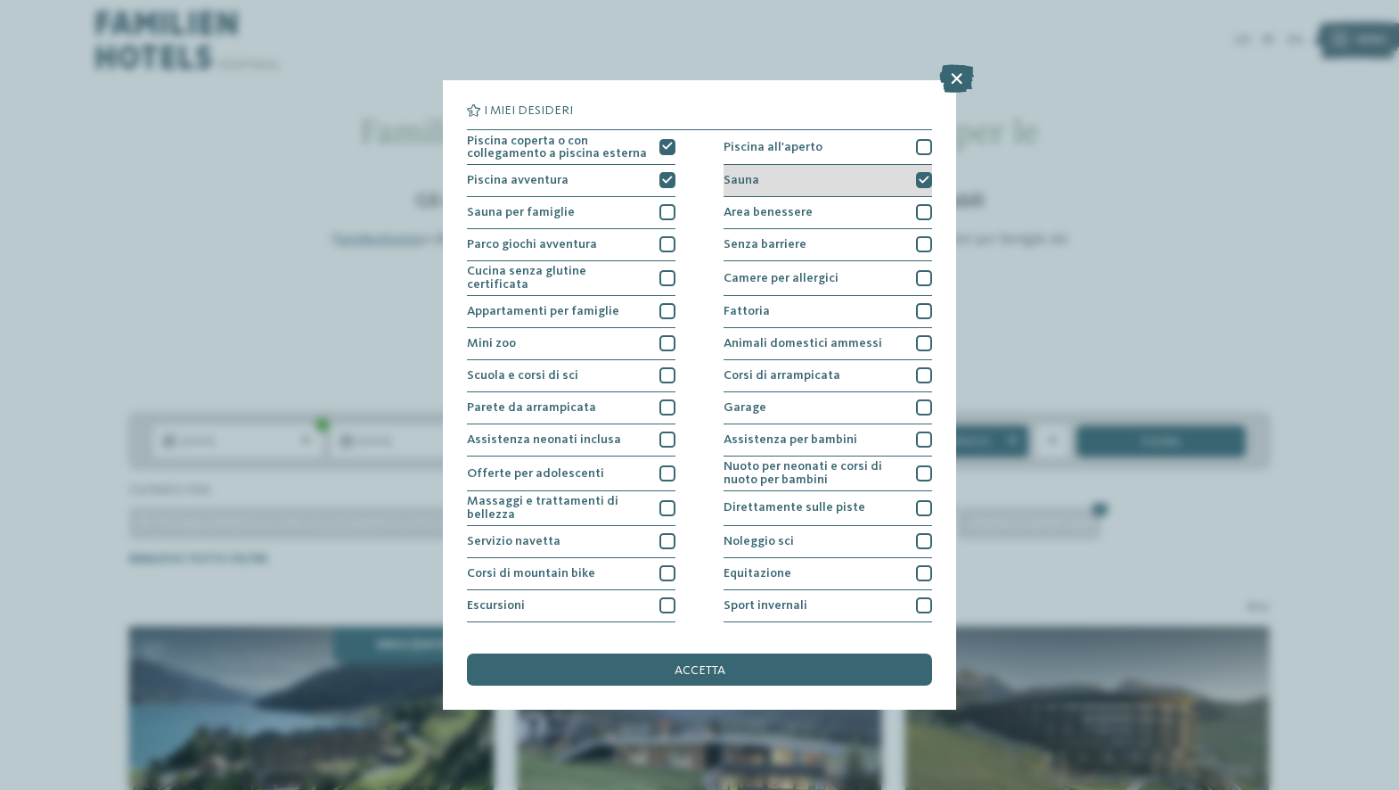
click at [828, 176] on div "Sauna" at bounding box center [828, 181] width 209 height 32
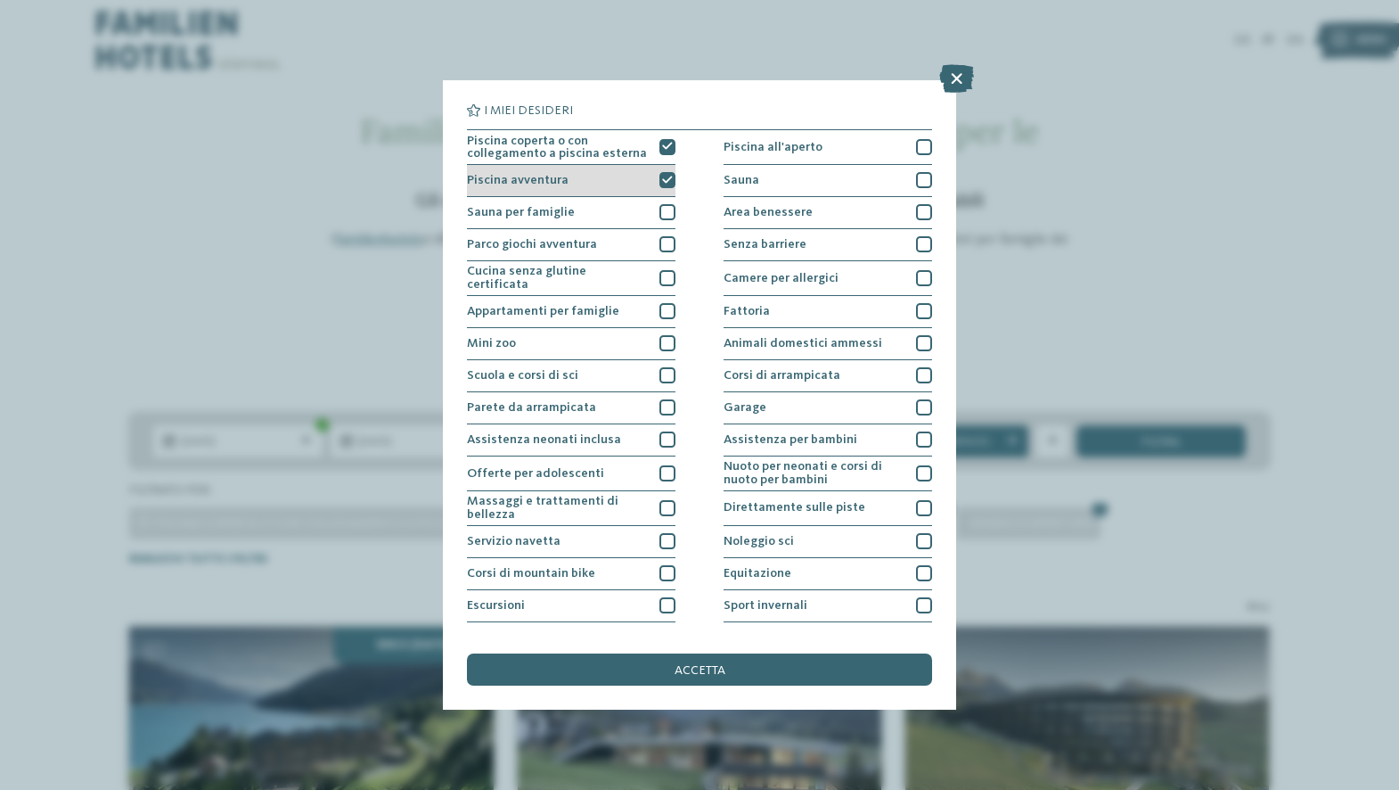
click at [610, 177] on div "Piscina avventura" at bounding box center [571, 181] width 209 height 32
click at [609, 158] on span "Piscina coperta o con collegamento a piscina esterna" at bounding box center [557, 148] width 181 height 26
click at [706, 664] on span "accetta" at bounding box center [700, 670] width 51 height 12
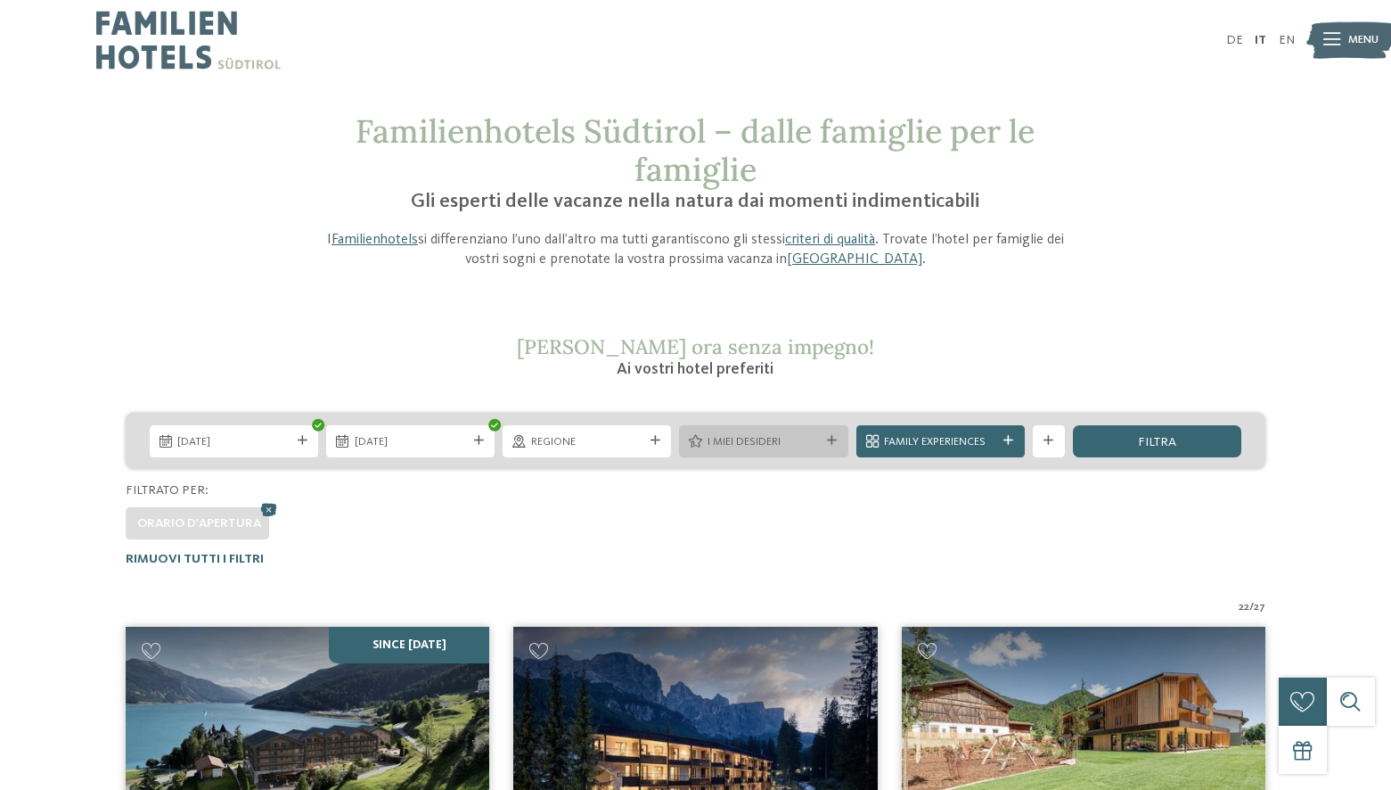
click at [807, 444] on span "I miei desideri" at bounding box center [764, 442] width 112 height 16
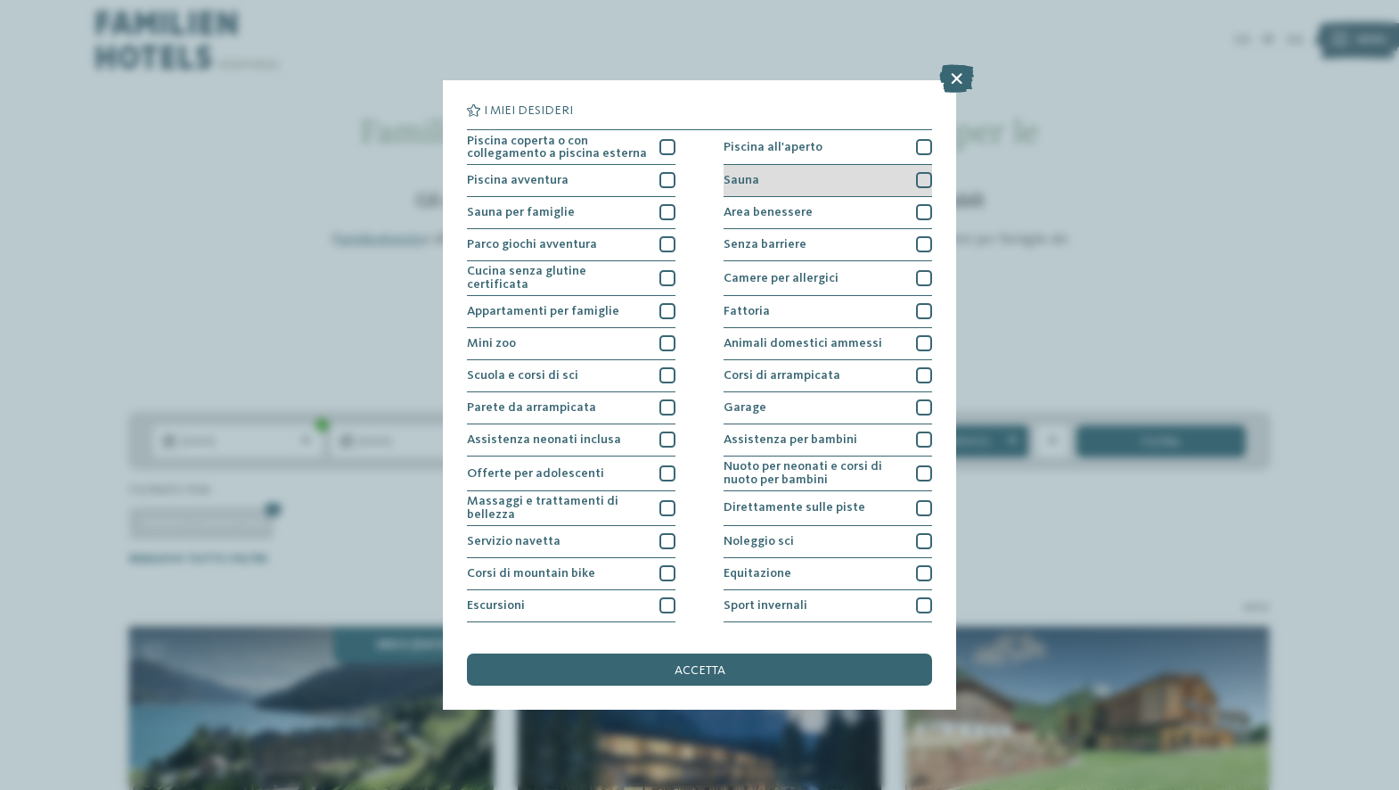
click at [804, 183] on div "Sauna" at bounding box center [828, 181] width 209 height 32
click at [810, 208] on div "Area benessere" at bounding box center [828, 213] width 209 height 32
click at [698, 491] on div "I miei desideri Piscina coperta o con collegamento a piscina esterna Piscina al…" at bounding box center [699, 394] width 465 height 581
click at [691, 653] on div "accetta" at bounding box center [699, 669] width 465 height 32
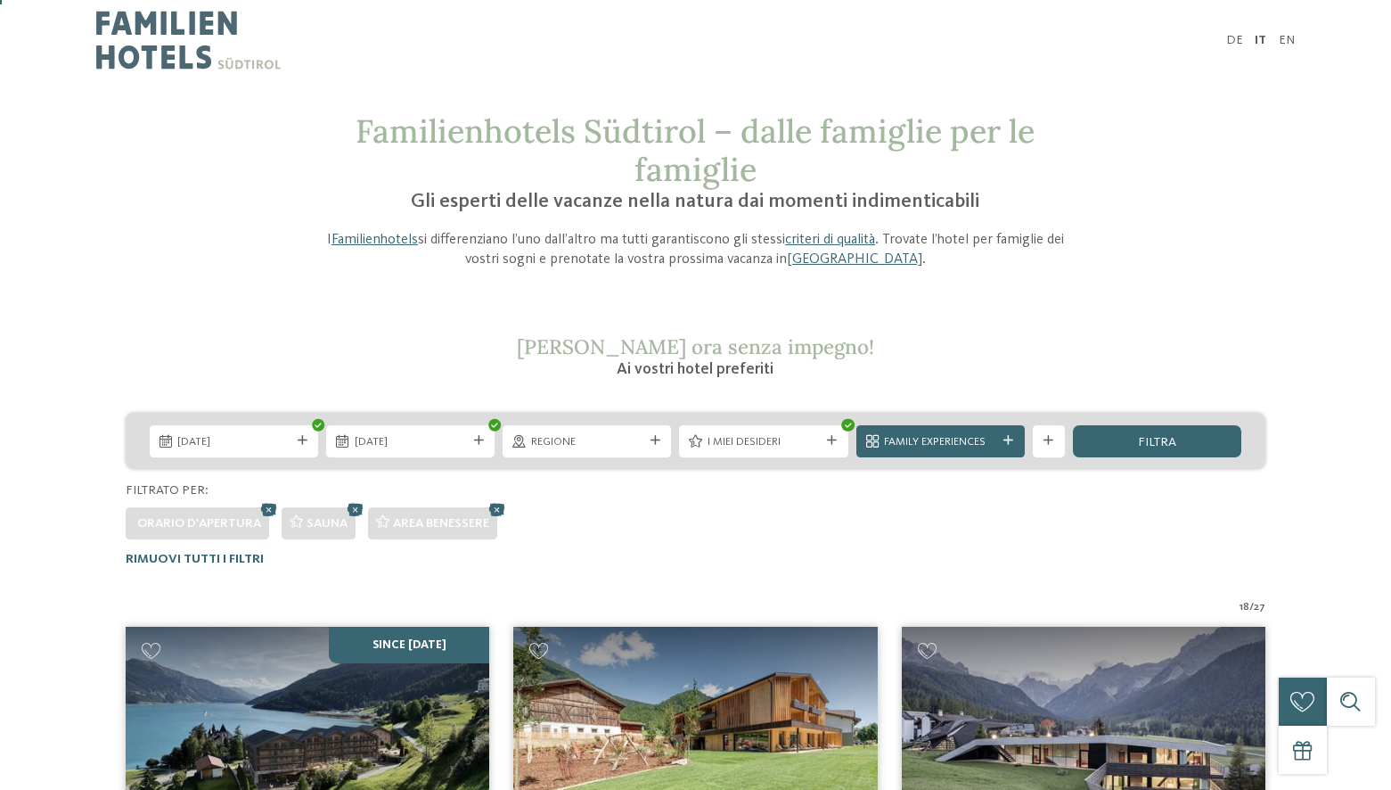
scroll to position [512, 0]
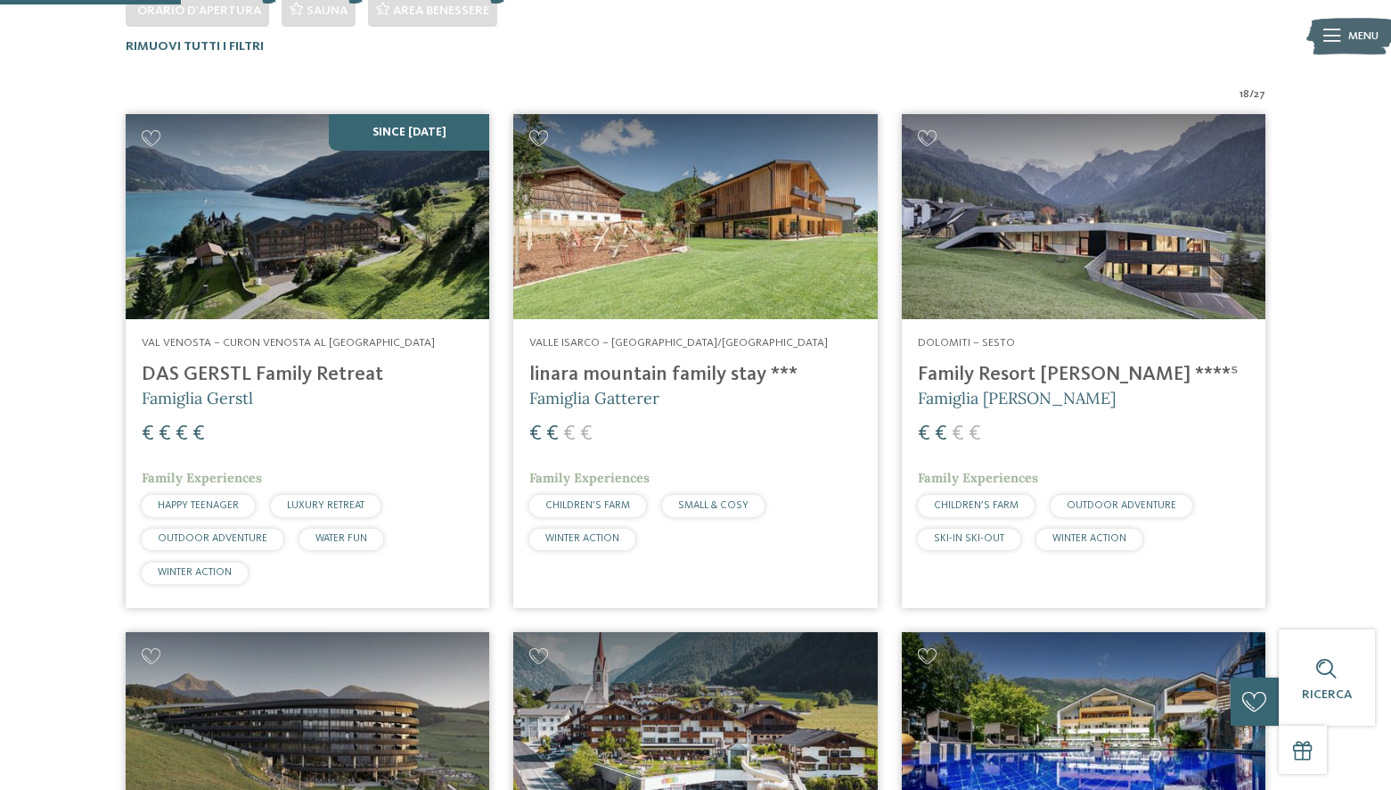
click at [656, 377] on h4 "linara mountain family stay ***" at bounding box center [695, 375] width 332 height 24
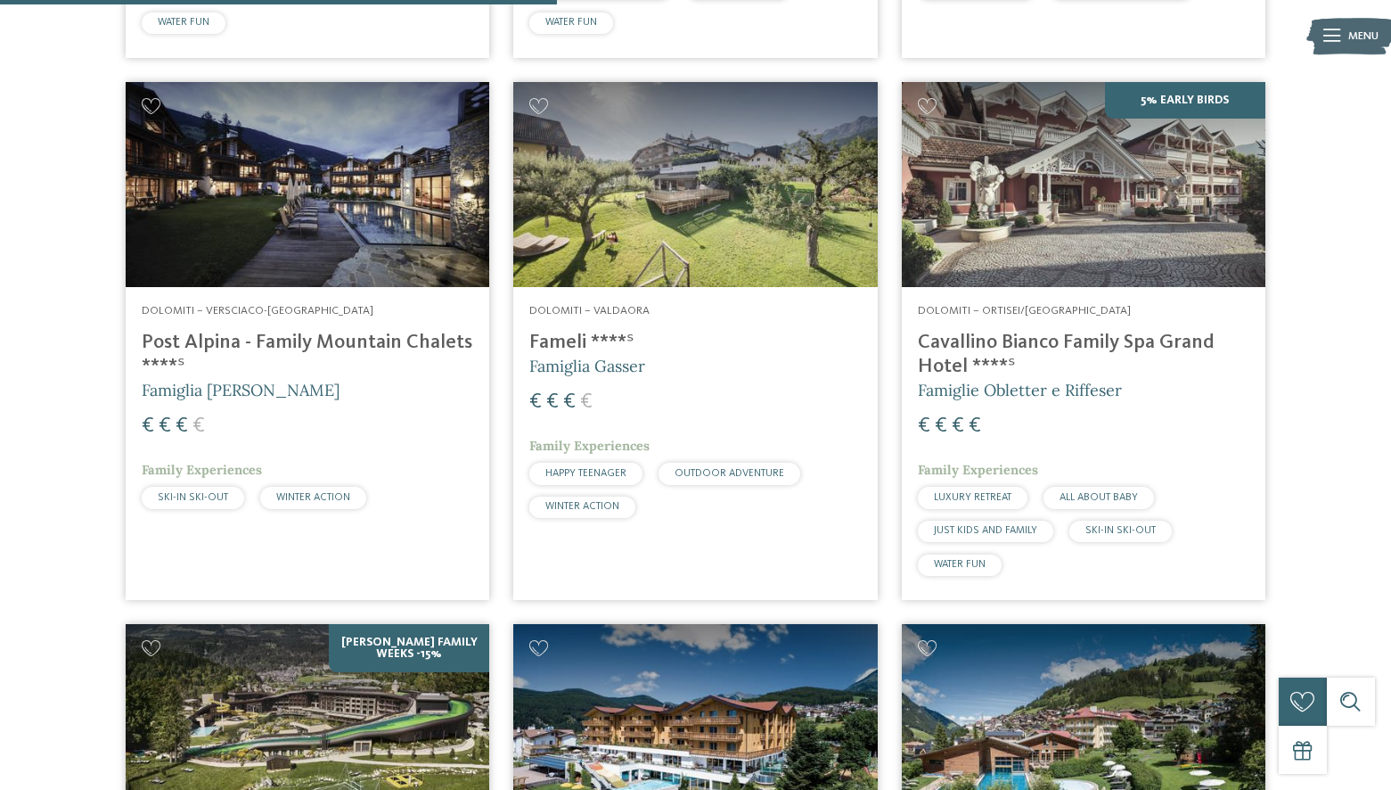
scroll to position [1581, 0]
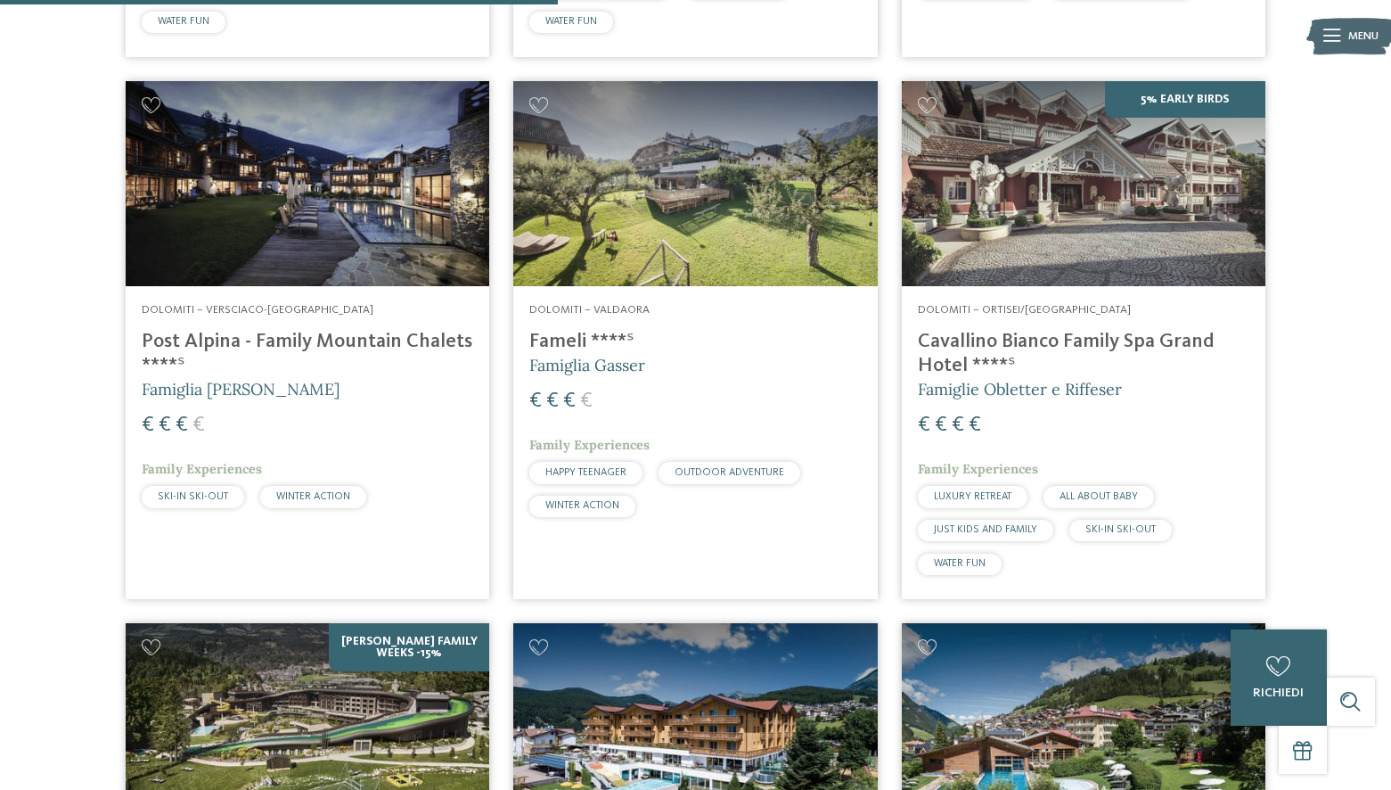
click at [1126, 340] on h4 "Cavallino Bianco Family Spa Grand Hotel ****ˢ" at bounding box center [1084, 354] width 332 height 48
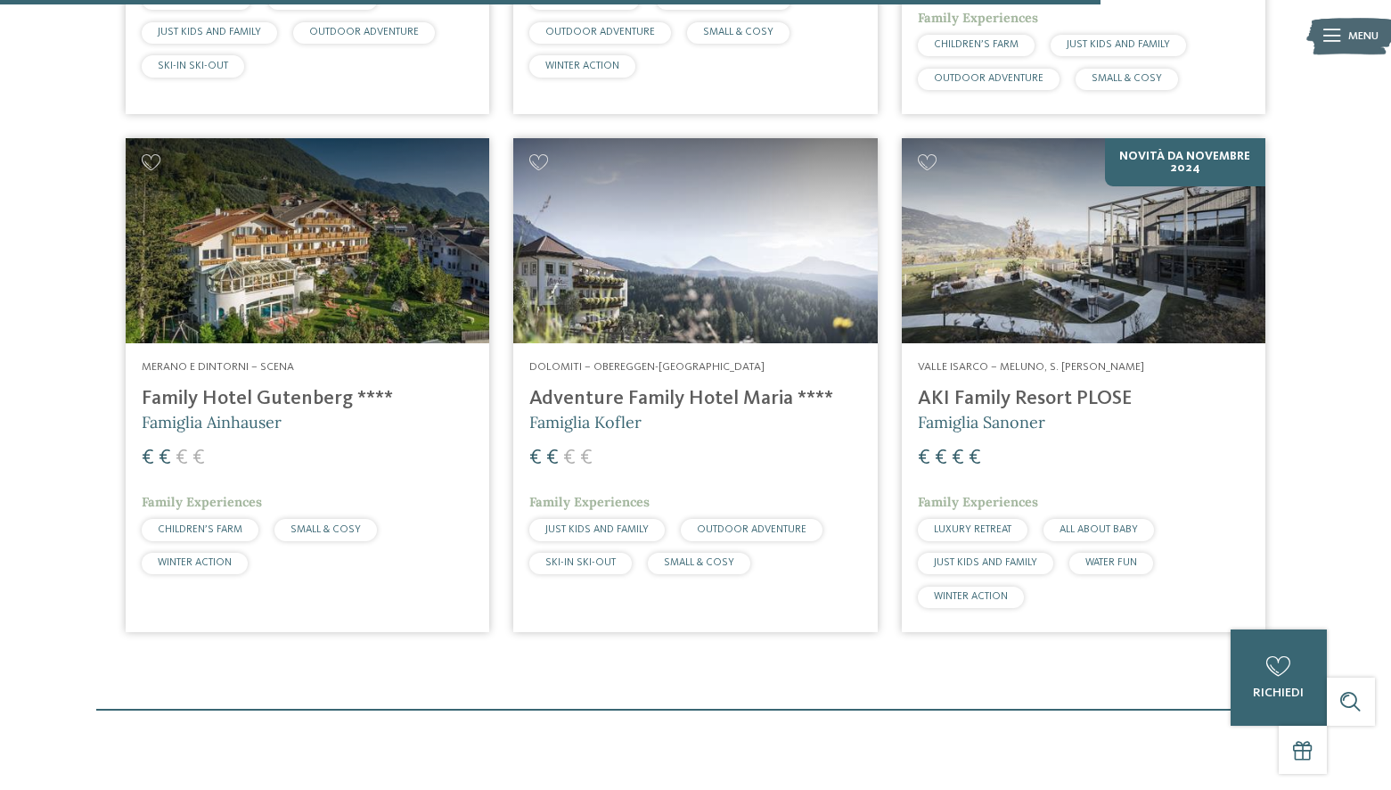
scroll to position [3214, 0]
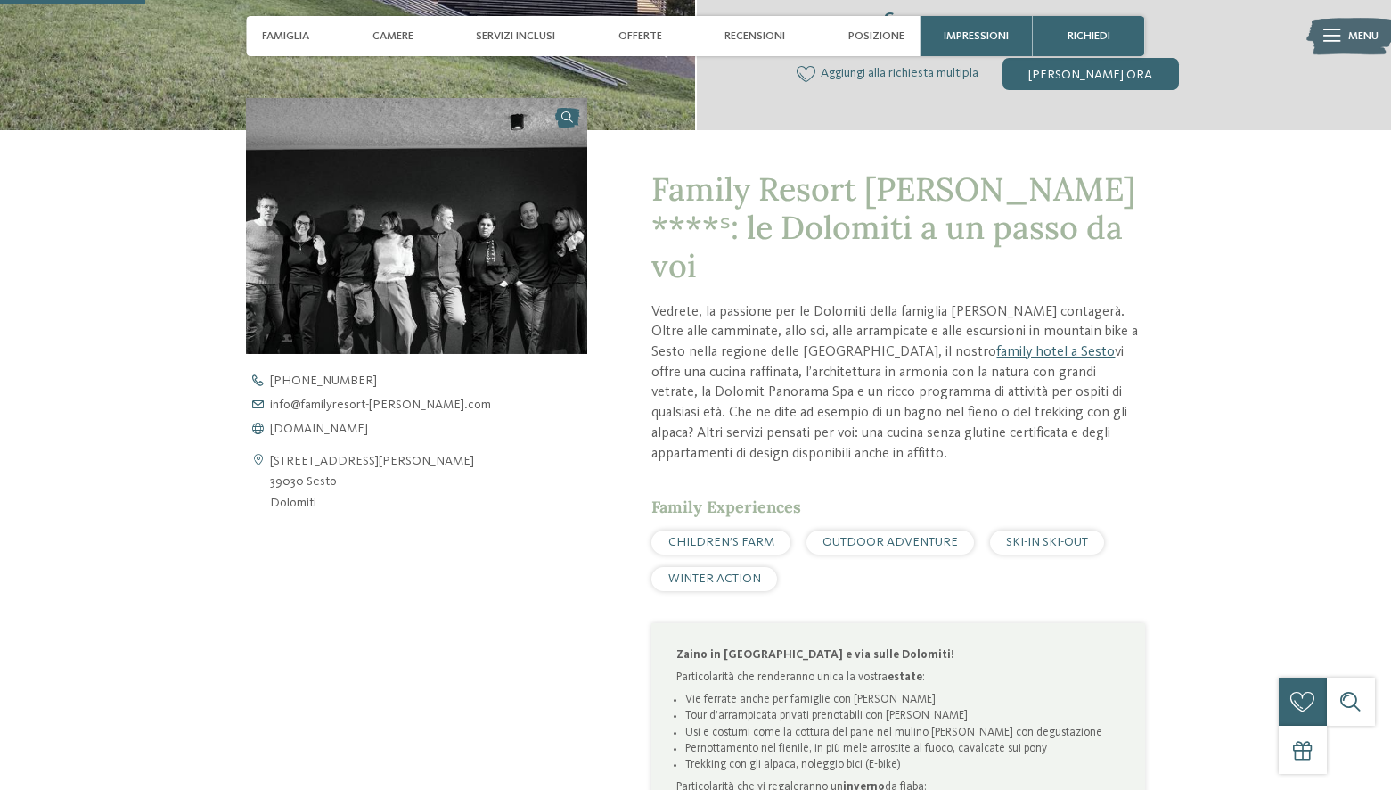
scroll to position [503, 0]
click at [356, 423] on span "www.familyresort-rainer.com" at bounding box center [319, 429] width 98 height 12
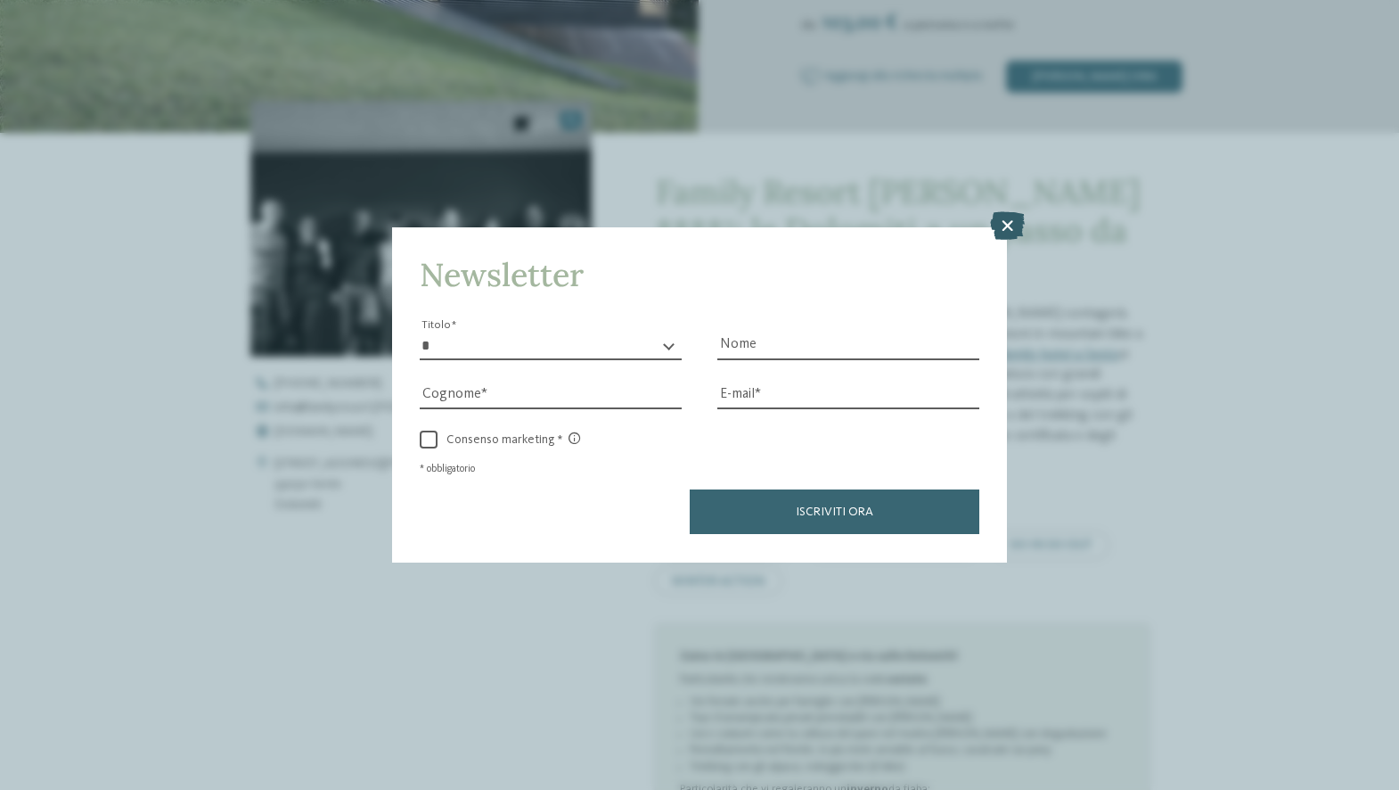
click at [1004, 212] on icon at bounding box center [1007, 226] width 35 height 29
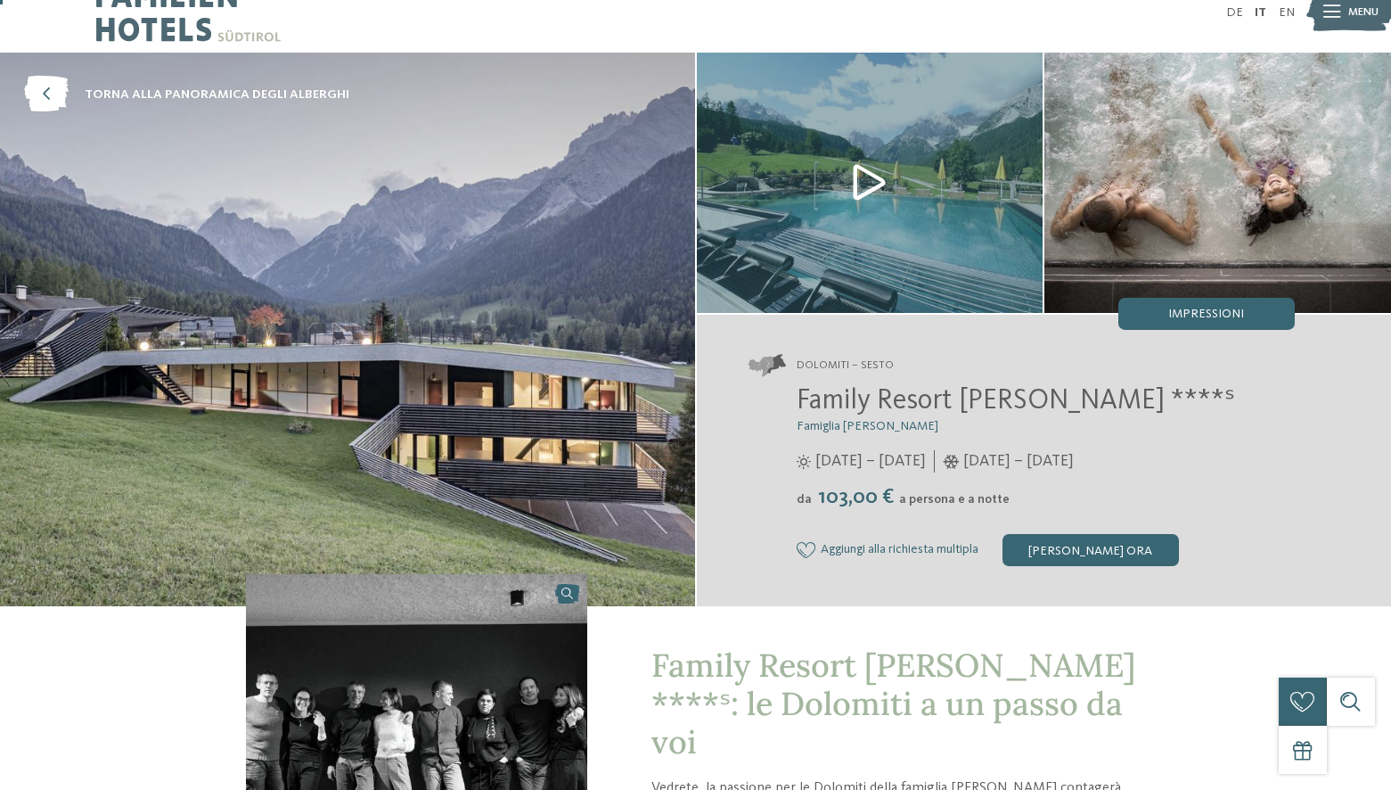
scroll to position [11, 0]
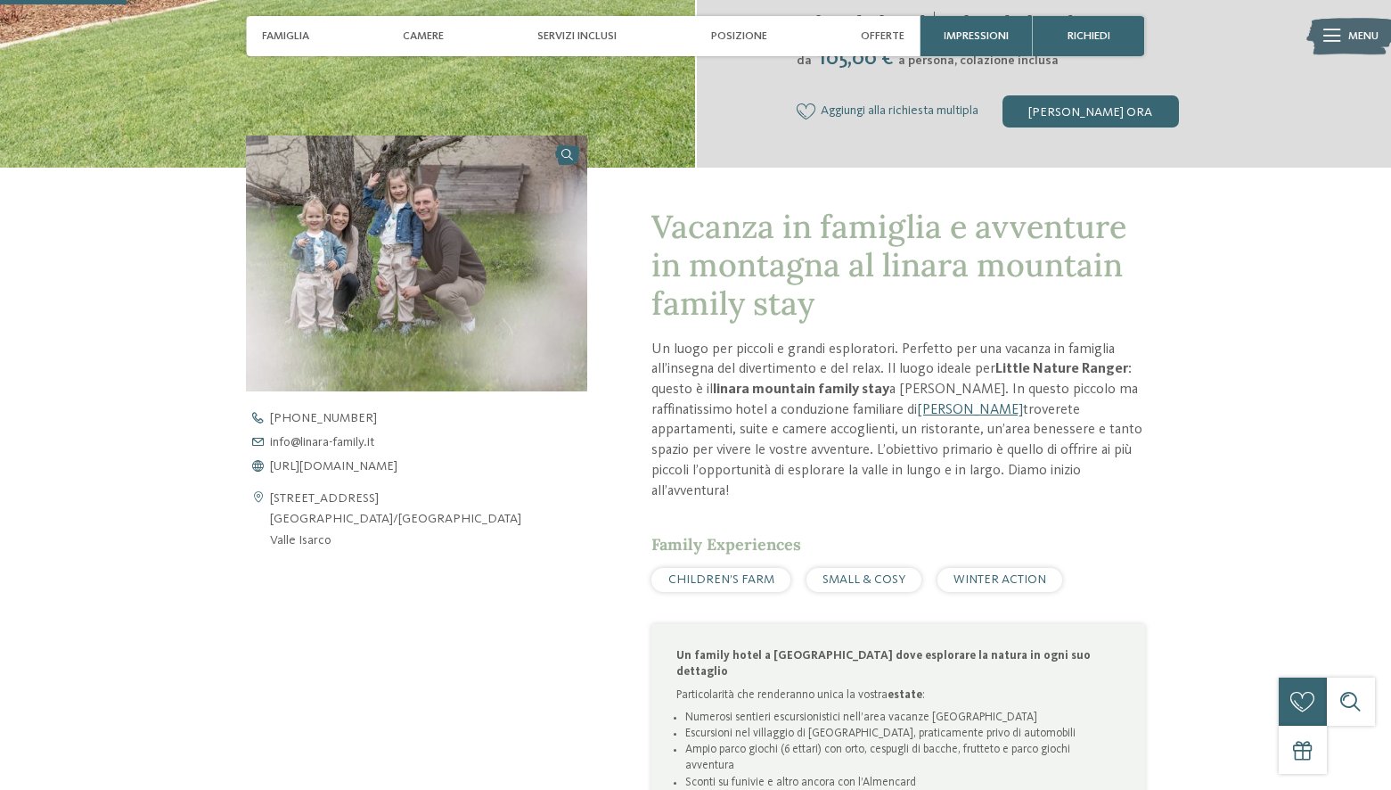
scroll to position [471, 0]
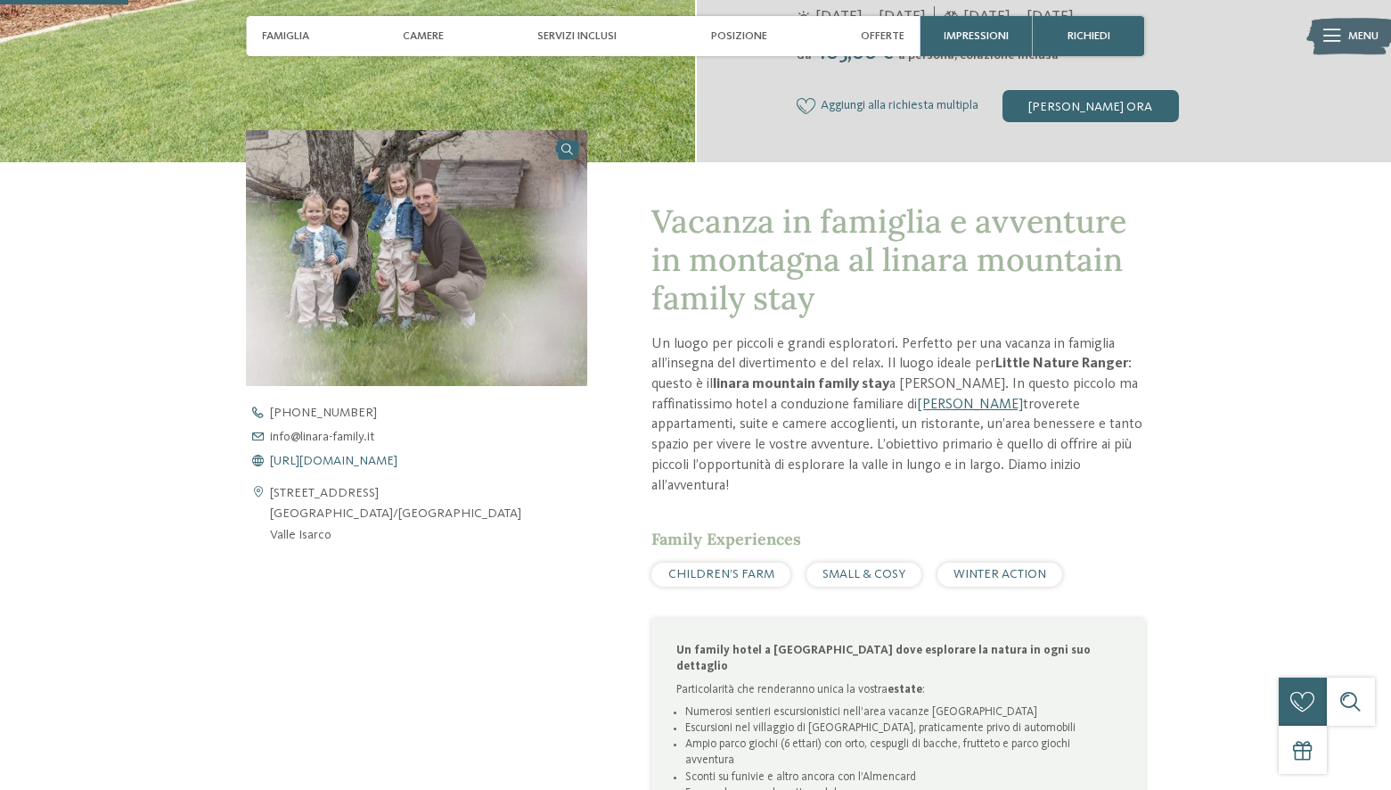
click at [397, 459] on span "https://www.linara-family.it/it" at bounding box center [333, 460] width 127 height 12
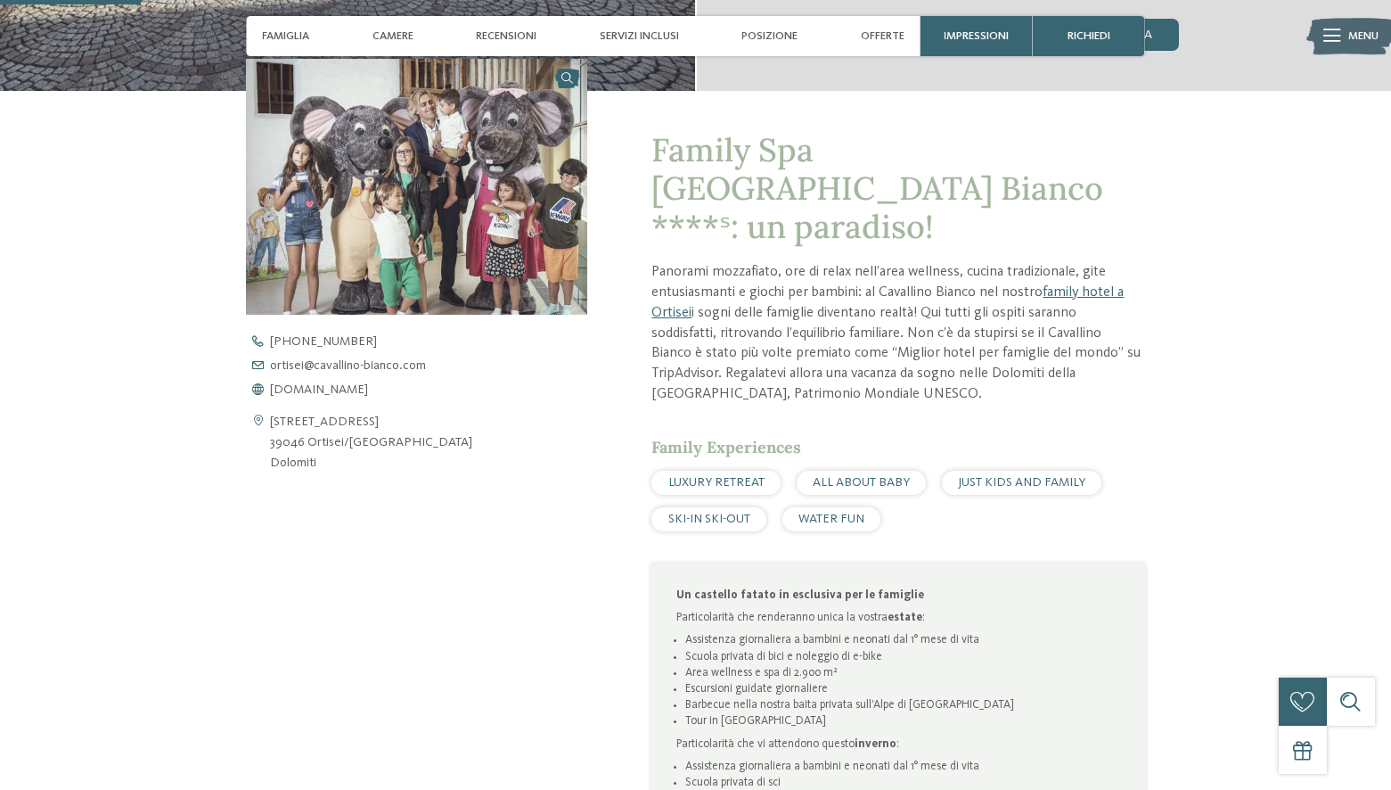
scroll to position [566, 0]
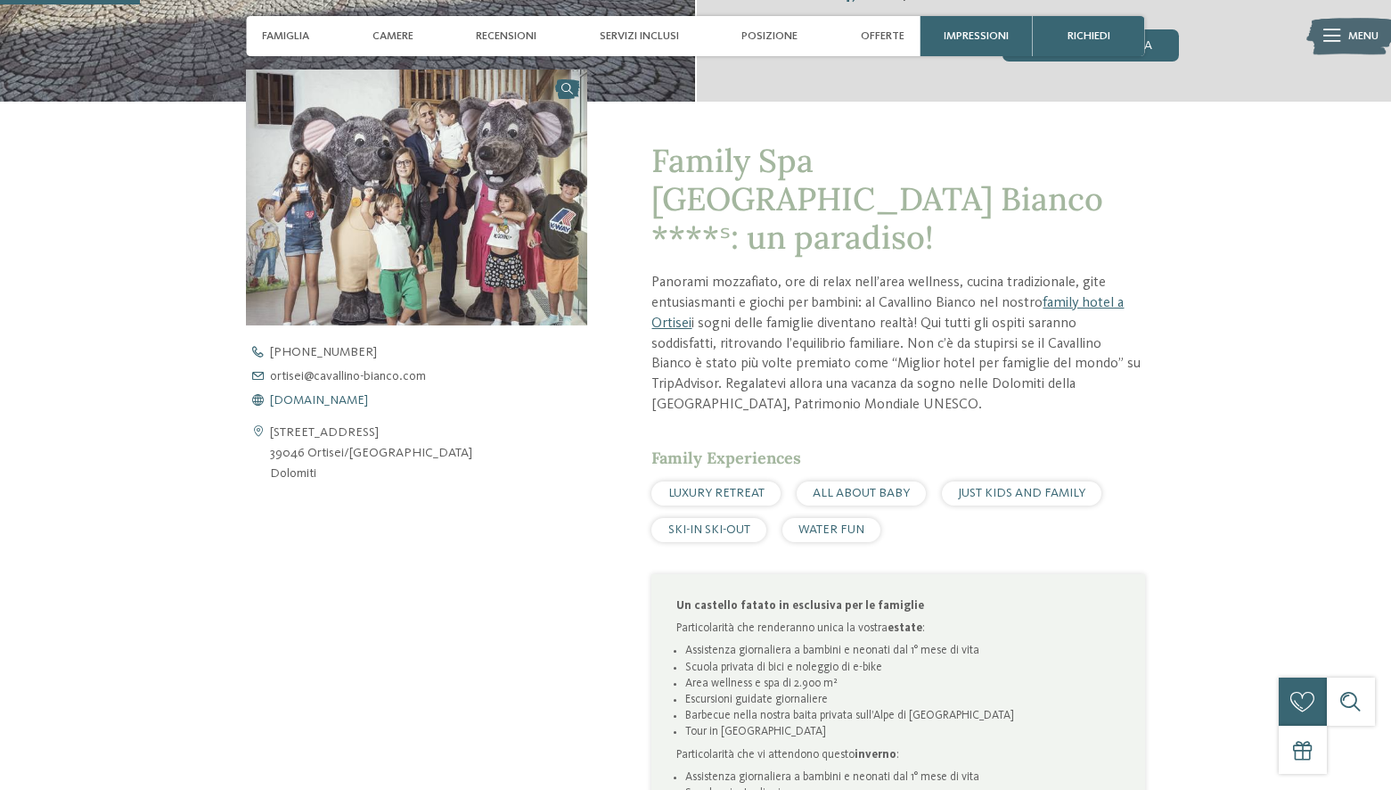
click at [368, 397] on span "[DOMAIN_NAME]" at bounding box center [319, 400] width 98 height 12
